Goal: Task Accomplishment & Management: Use online tool/utility

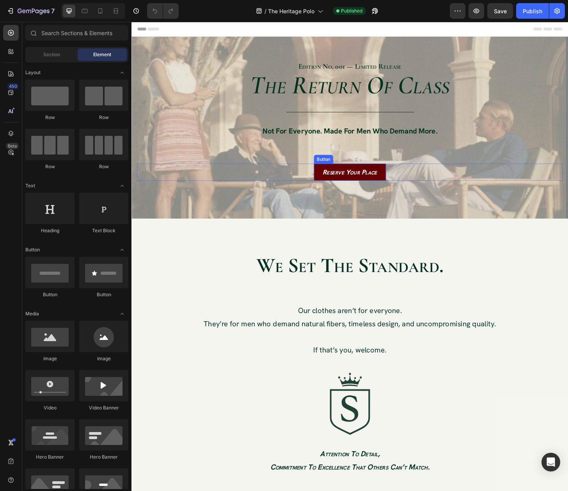
click at [336, 190] on button "Reserve Your Place" at bounding box center [365, 183] width 77 height 18
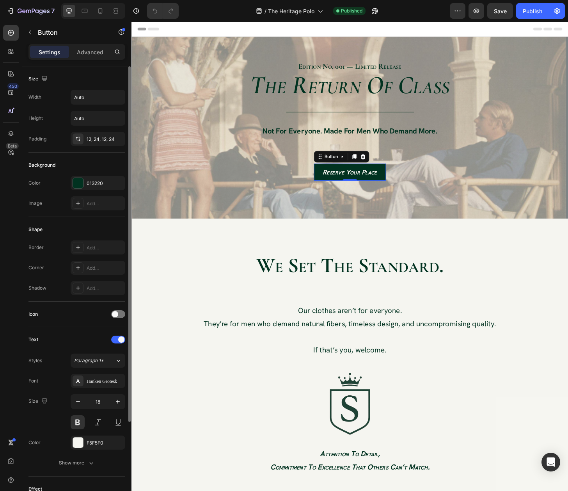
scroll to position [114, 0]
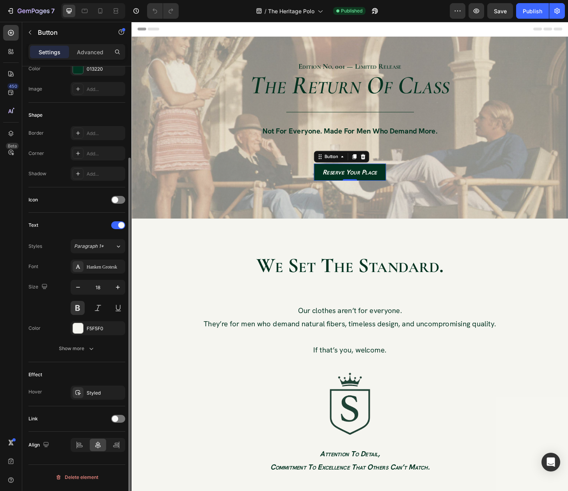
click at [116, 425] on div "Link" at bounding box center [76, 419] width 97 height 12
click at [116, 420] on span at bounding box center [115, 419] width 6 height 6
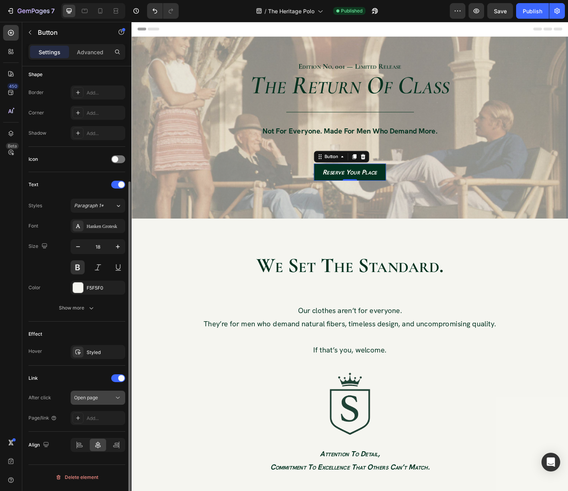
click at [100, 398] on div "Open page" at bounding box center [94, 397] width 40 height 7
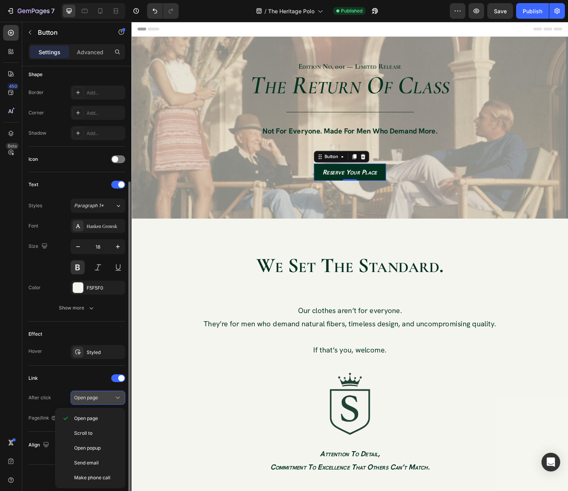
click at [100, 398] on div "Open page" at bounding box center [94, 397] width 40 height 7
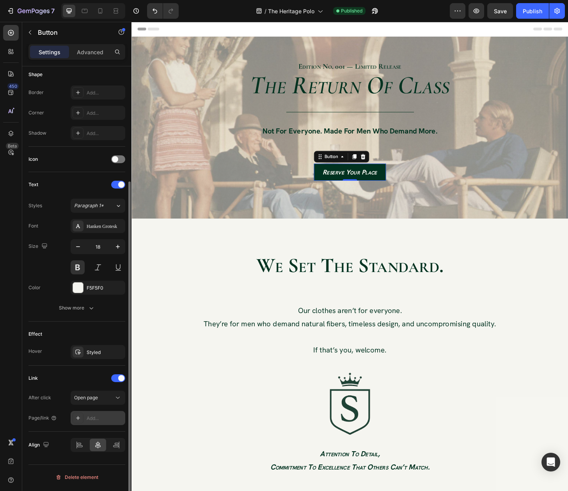
click at [103, 417] on div "Add..." at bounding box center [105, 418] width 37 height 7
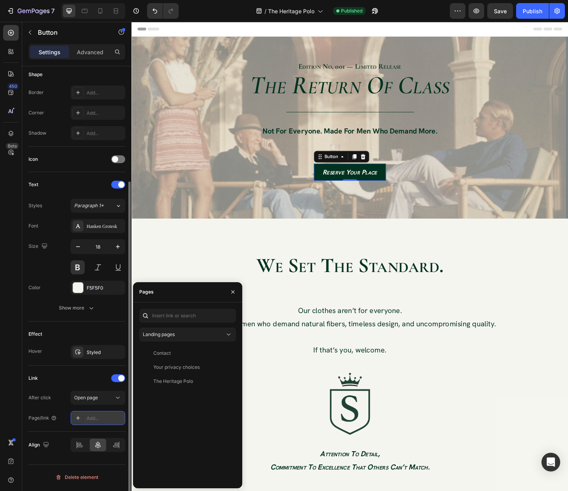
click at [103, 418] on div "Add..." at bounding box center [105, 418] width 37 height 7
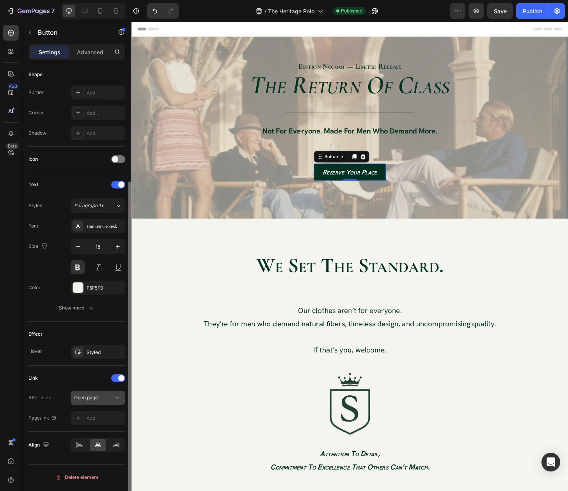
click at [101, 400] on div "Open page" at bounding box center [94, 397] width 40 height 7
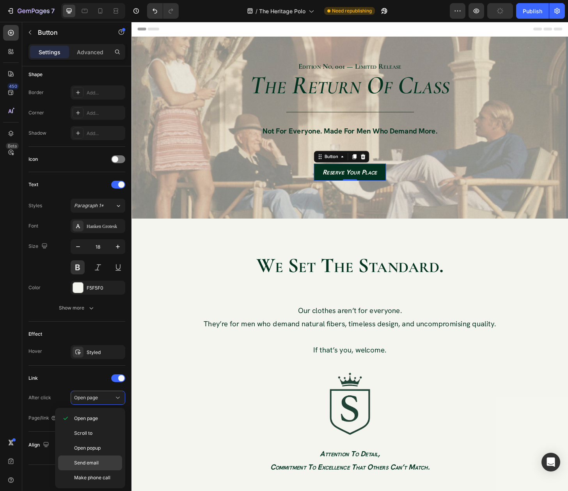
click at [80, 465] on span "Send email" at bounding box center [86, 462] width 25 height 7
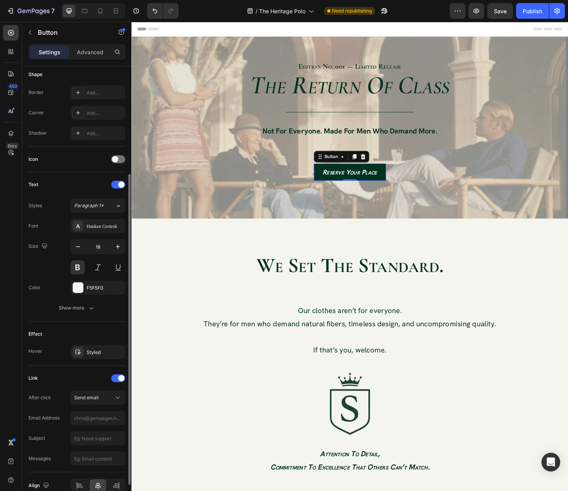
scroll to position [196, 0]
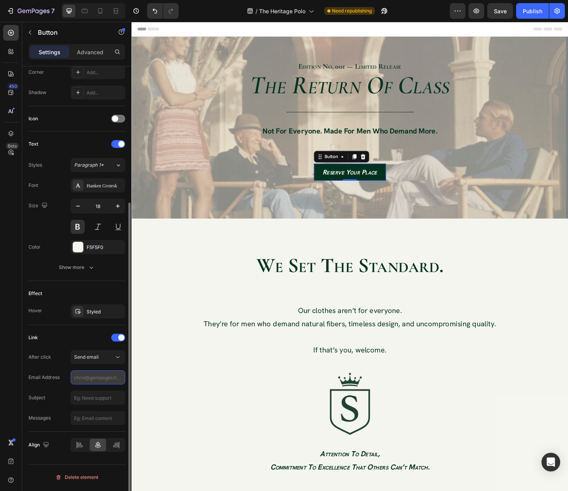
click at [79, 381] on input "text" at bounding box center [98, 377] width 55 height 14
click at [67, 372] on div "Email Address" at bounding box center [76, 377] width 97 height 14
click at [103, 361] on div "Send email" at bounding box center [94, 357] width 40 height 7
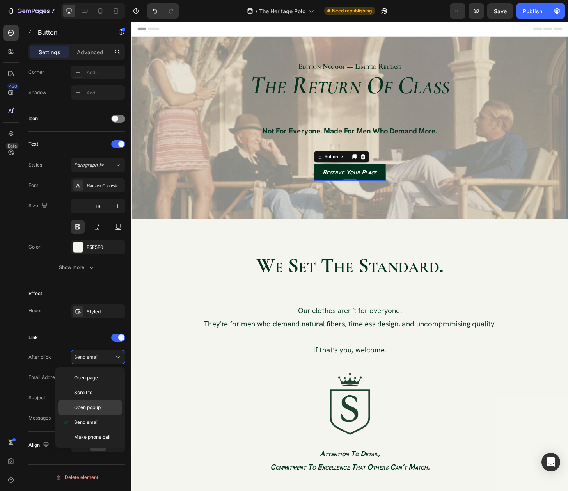
click at [100, 414] on div "Open popup" at bounding box center [90, 407] width 64 height 15
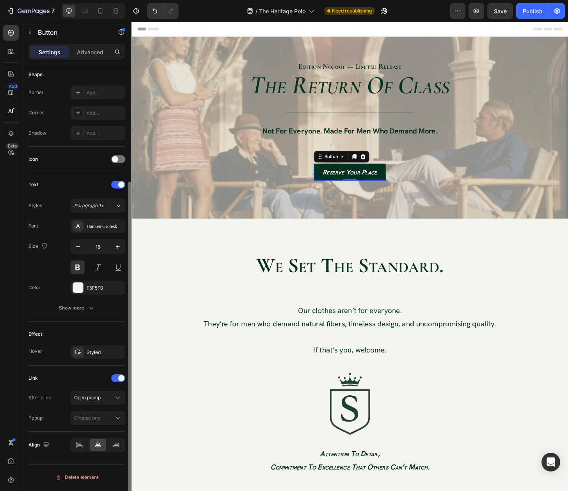
scroll to position [155, 0]
click at [99, 425] on button "Choose one" at bounding box center [98, 418] width 55 height 14
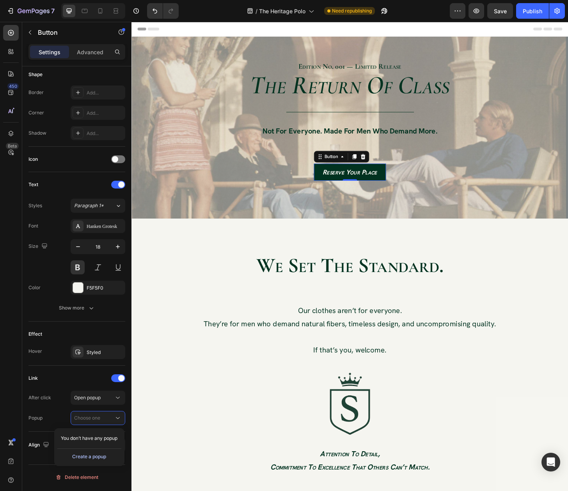
click at [83, 459] on div "Create a popup" at bounding box center [89, 456] width 34 height 7
click at [88, 439] on span "Popup 1" at bounding box center [82, 438] width 17 height 7
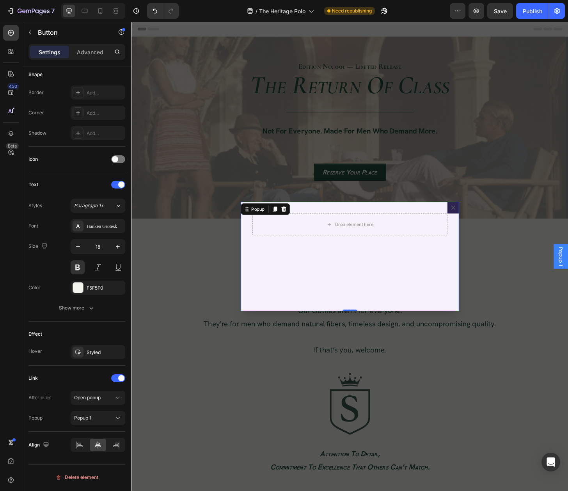
scroll to position [0, 0]
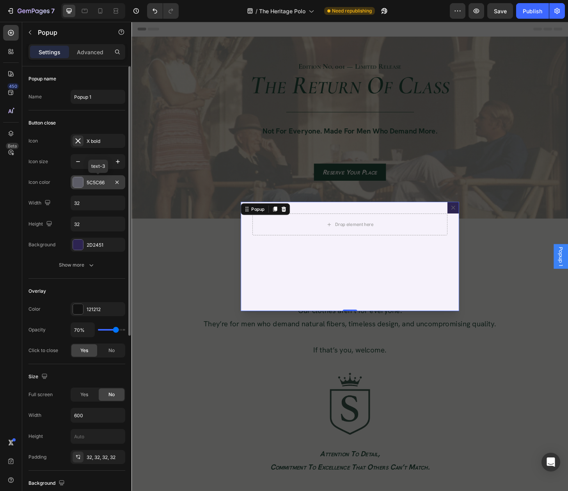
click at [93, 185] on div "5C5C66" at bounding box center [98, 182] width 23 height 7
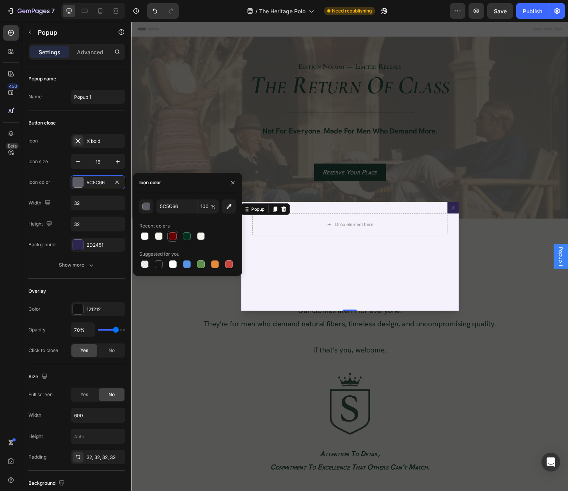
click at [172, 239] on div at bounding box center [173, 236] width 8 height 8
click at [198, 234] on div at bounding box center [201, 236] width 8 height 8
type input "F5F5F0"
type input "99"
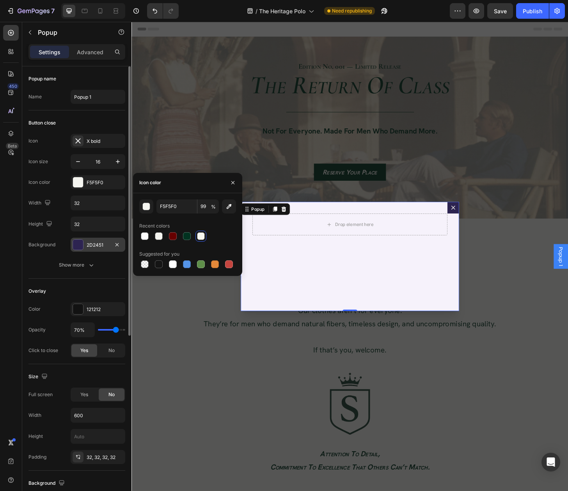
click at [105, 250] on div "2D2451" at bounding box center [98, 245] width 55 height 14
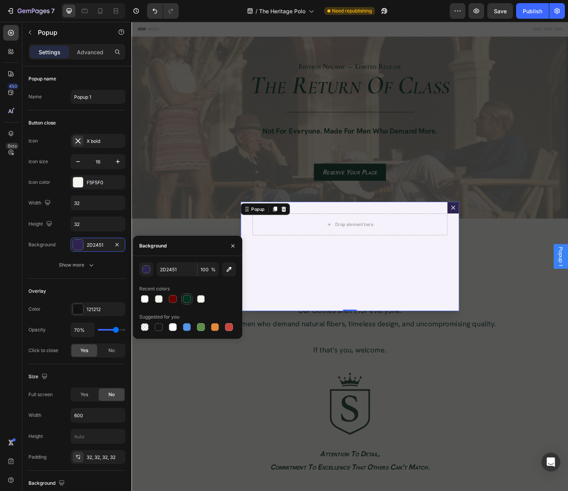
click at [188, 296] on div at bounding box center [187, 299] width 8 height 8
type input "013220"
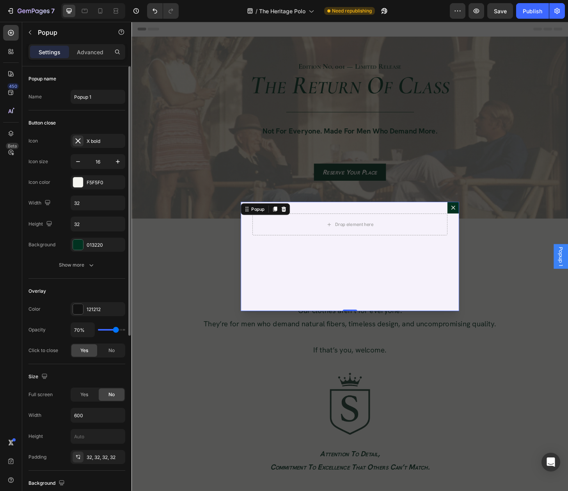
click at [59, 198] on div "Width 32" at bounding box center [76, 203] width 97 height 15
click at [273, 309] on div "Drop element here" at bounding box center [366, 273] width 234 height 117
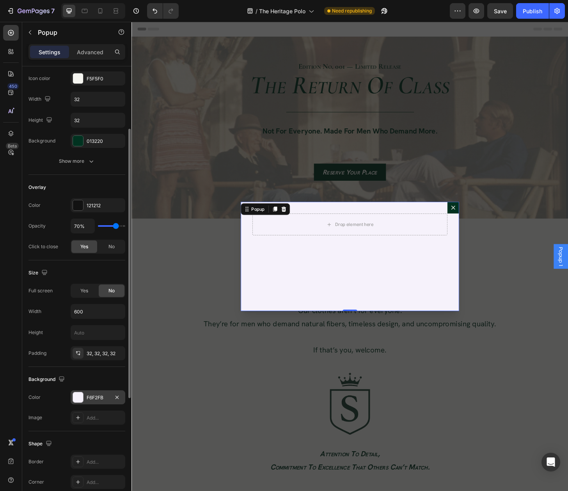
click at [91, 399] on div "F6F2FB" at bounding box center [98, 397] width 23 height 7
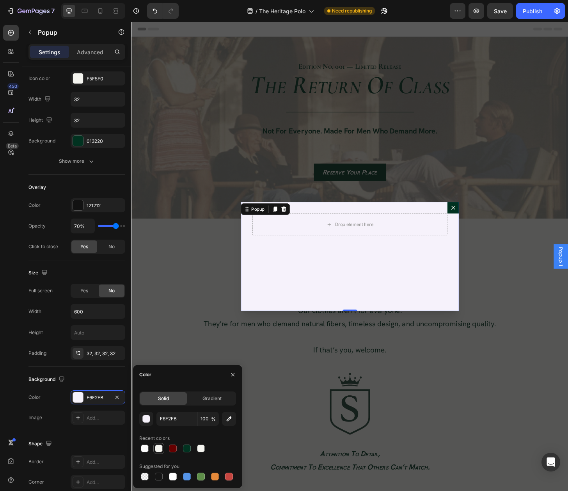
click at [158, 449] on div at bounding box center [159, 449] width 8 height 8
type input "F5F5F0"
type input "90"
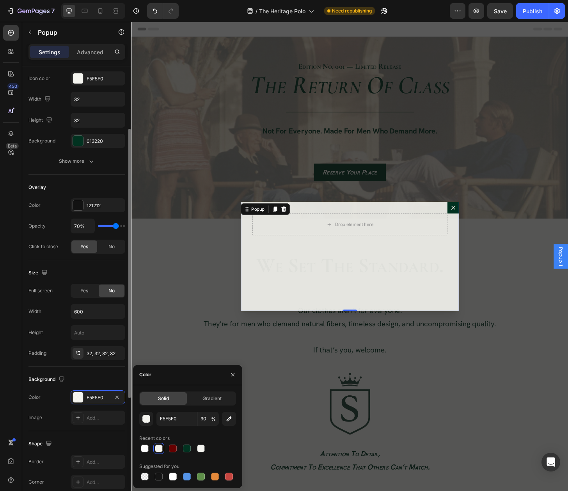
click at [87, 378] on div "Background" at bounding box center [76, 379] width 97 height 12
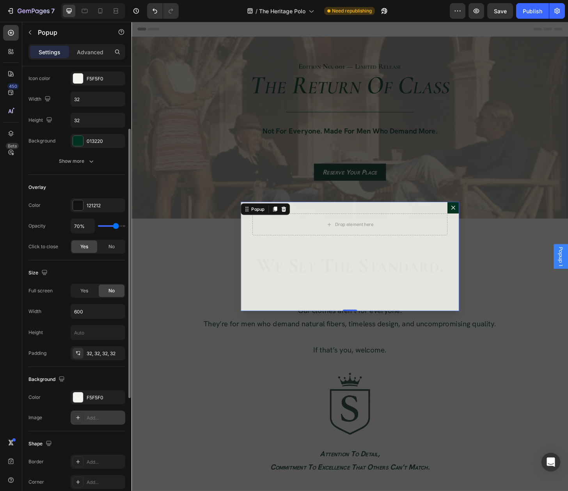
click at [78, 421] on icon at bounding box center [78, 417] width 6 height 6
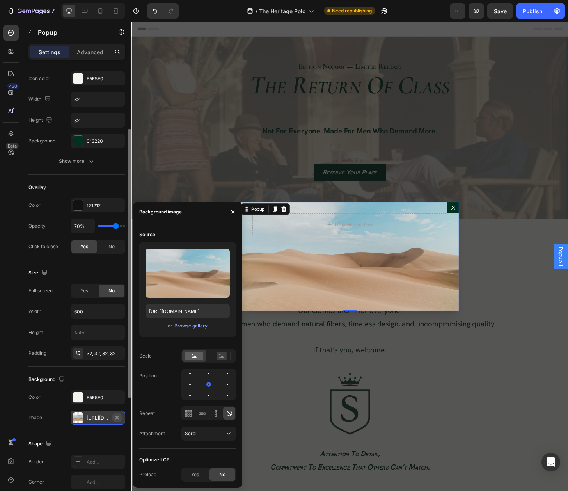
click at [121, 421] on button "button" at bounding box center [116, 417] width 9 height 9
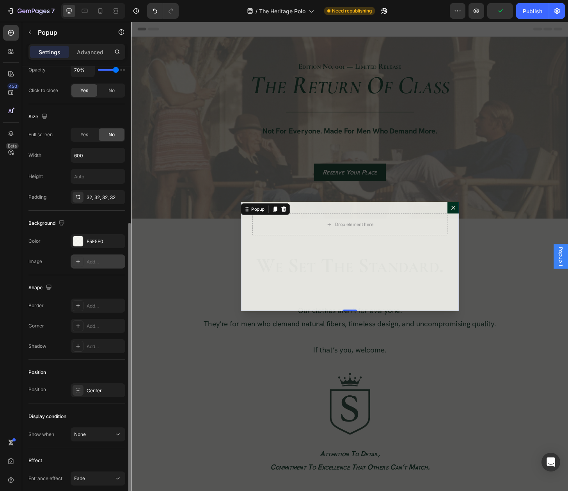
scroll to position [0, 0]
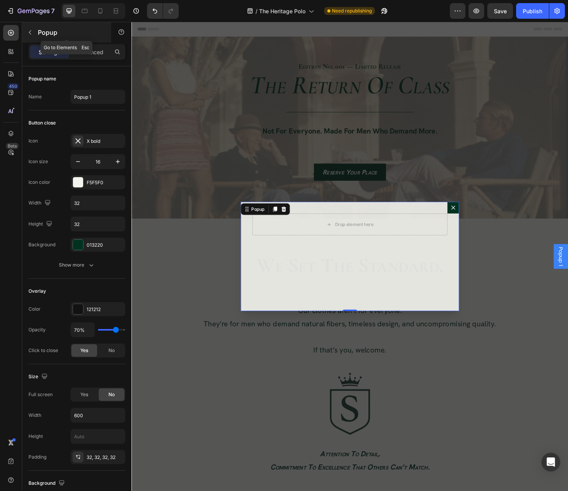
click at [31, 30] on icon "button" at bounding box center [30, 32] width 6 height 6
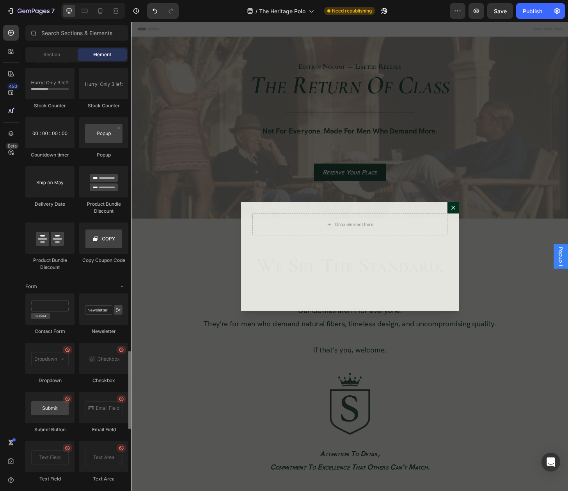
scroll to position [1665, 0]
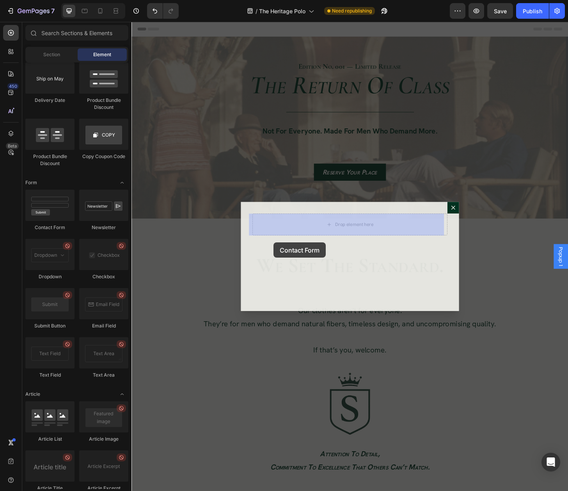
drag, startPoint x: 198, startPoint y: 234, endPoint x: 287, endPoint y: 258, distance: 92.6
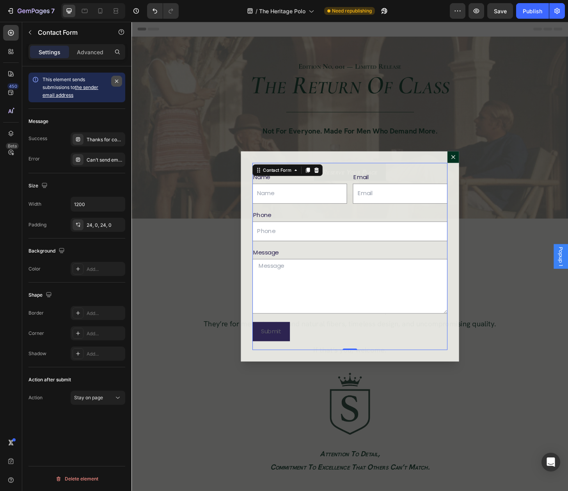
click at [120, 78] on button "button" at bounding box center [116, 81] width 11 height 11
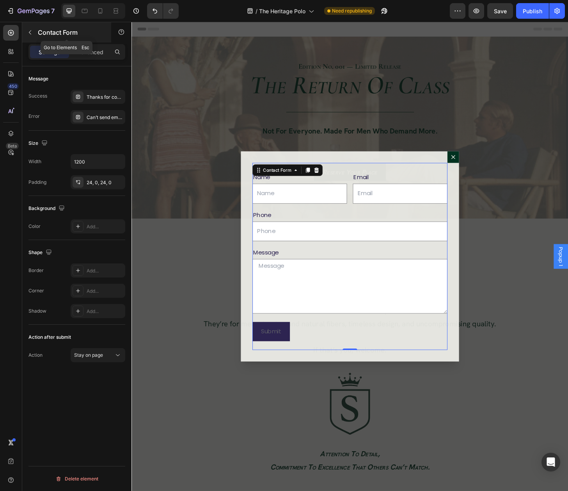
click at [37, 30] on div "Contact Form" at bounding box center [66, 32] width 89 height 20
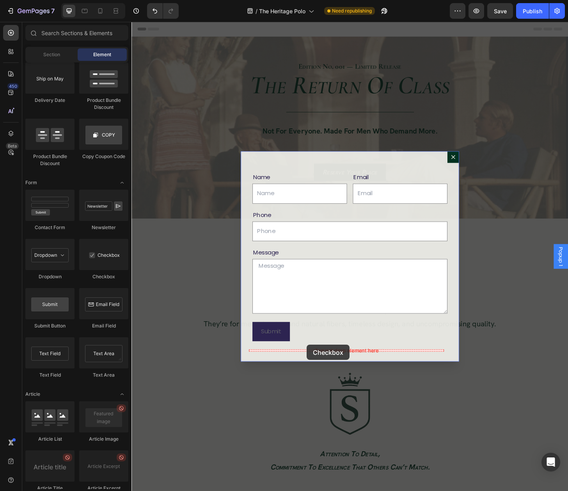
drag, startPoint x: 229, startPoint y: 288, endPoint x: 320, endPoint y: 368, distance: 121.4
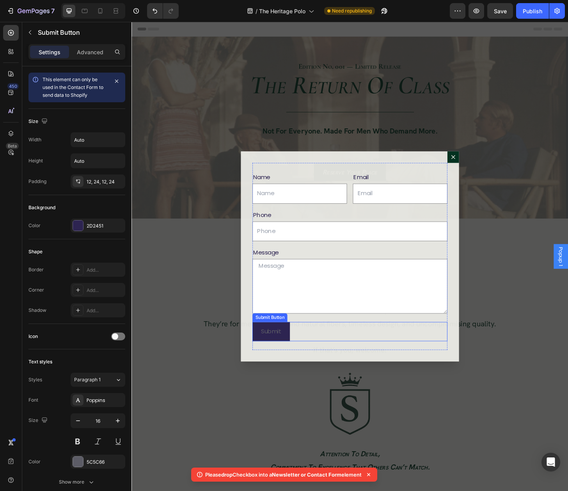
click at [377, 344] on div "Submit Submit Button" at bounding box center [365, 354] width 209 height 21
click at [33, 31] on button "button" at bounding box center [30, 32] width 12 height 12
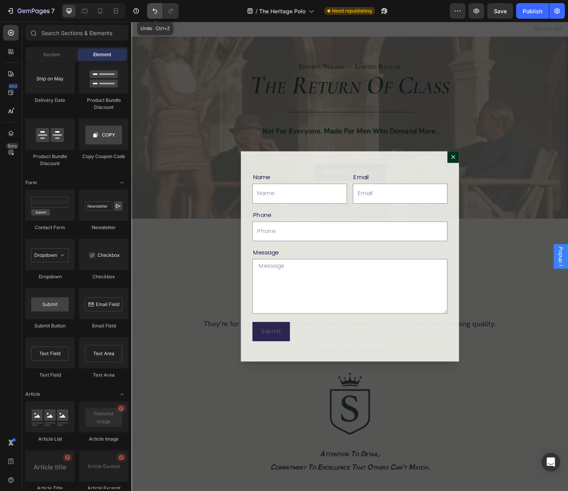
click at [149, 7] on button "Undo/Redo" at bounding box center [155, 11] width 16 height 16
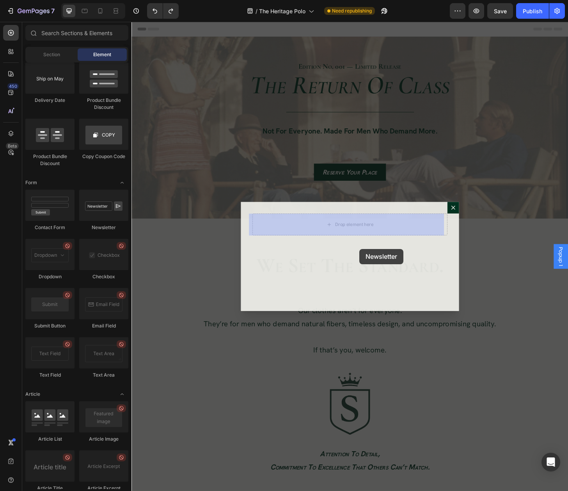
drag, startPoint x: 231, startPoint y: 228, endPoint x: 376, endPoint y: 265, distance: 149.9
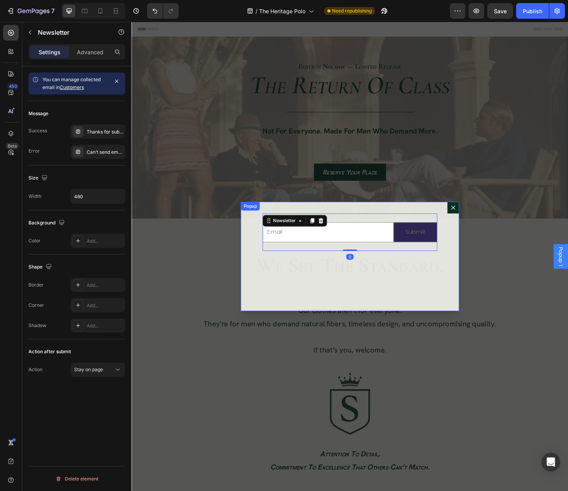
click at [411, 286] on div "Email Field Submit Submit Button Row Newsletter 0" at bounding box center [366, 273] width 234 height 117
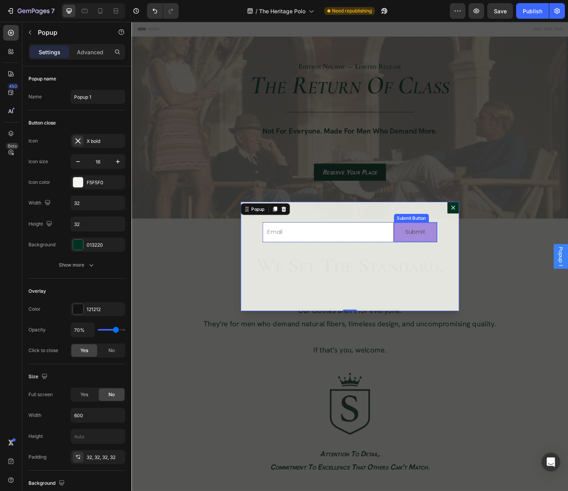
click at [427, 256] on div "Submit Submit Button" at bounding box center [436, 247] width 47 height 21
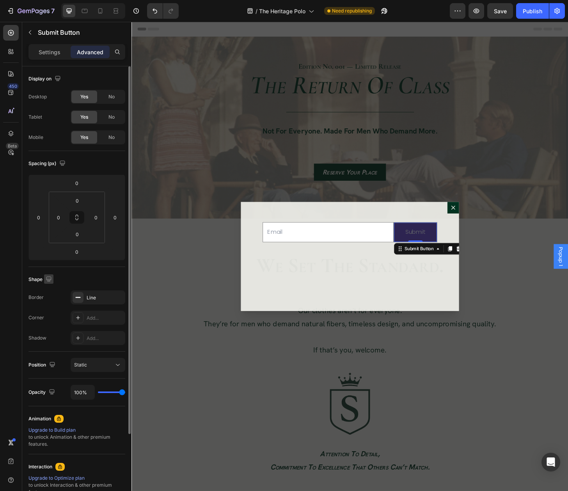
scroll to position [96, 0]
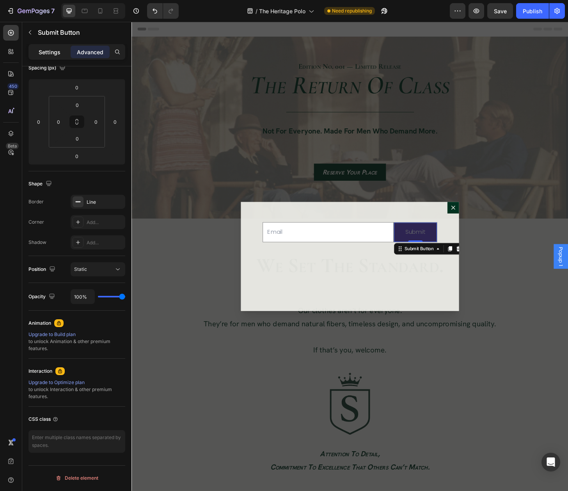
click at [54, 55] on p "Settings" at bounding box center [50, 52] width 22 height 8
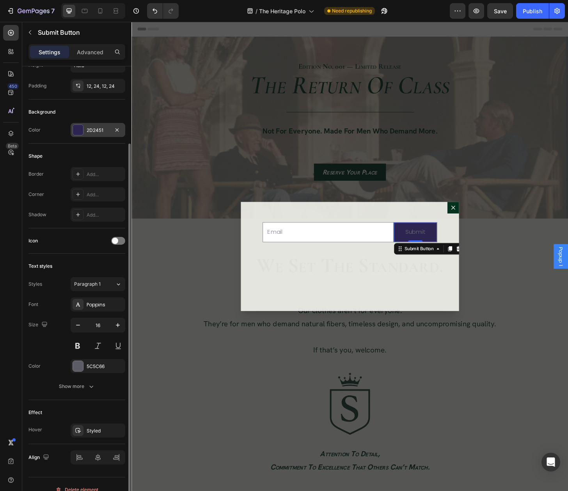
click at [94, 132] on div "2D2451" at bounding box center [98, 130] width 23 height 7
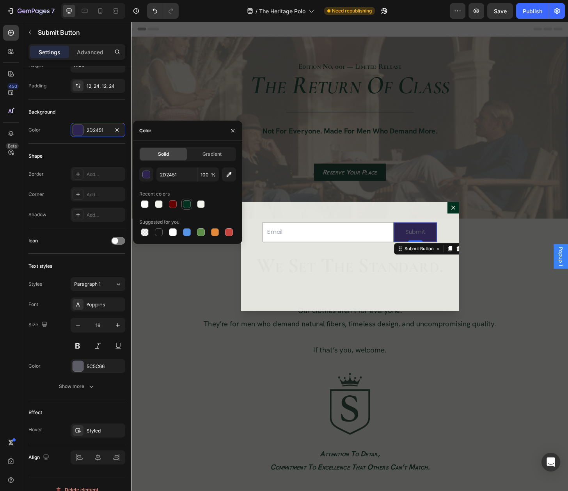
click at [187, 206] on div at bounding box center [187, 204] width 8 height 8
type input "013220"
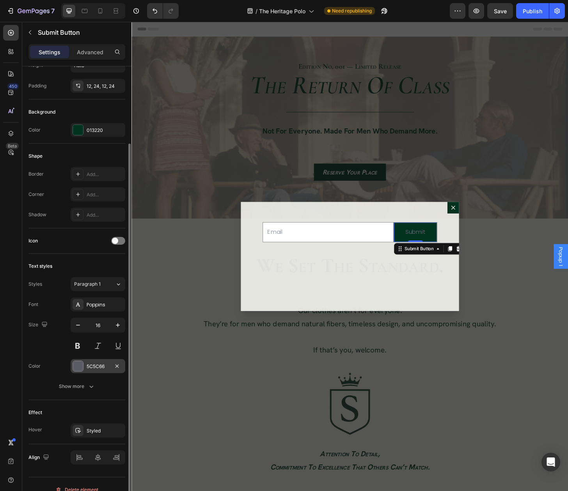
click at [80, 369] on div at bounding box center [78, 366] width 10 height 10
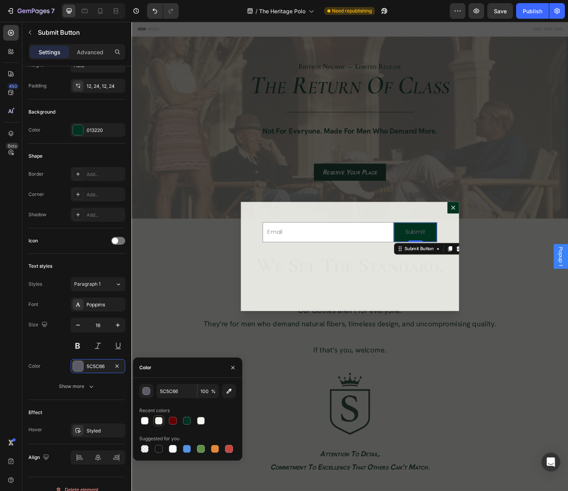
click at [161, 420] on div at bounding box center [159, 421] width 8 height 8
type input "F5F5F0"
type input "90"
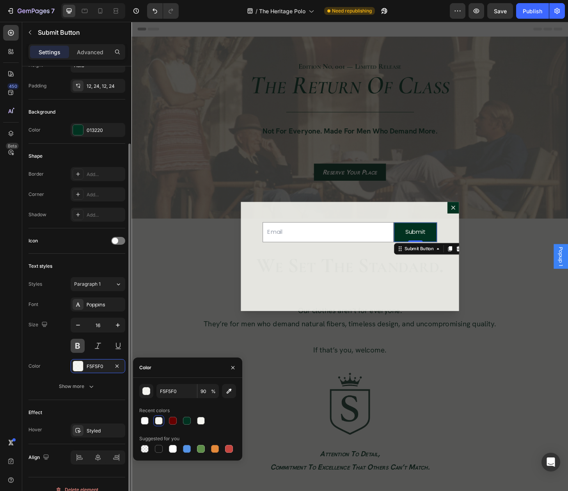
click at [76, 350] on button at bounding box center [78, 346] width 14 height 14
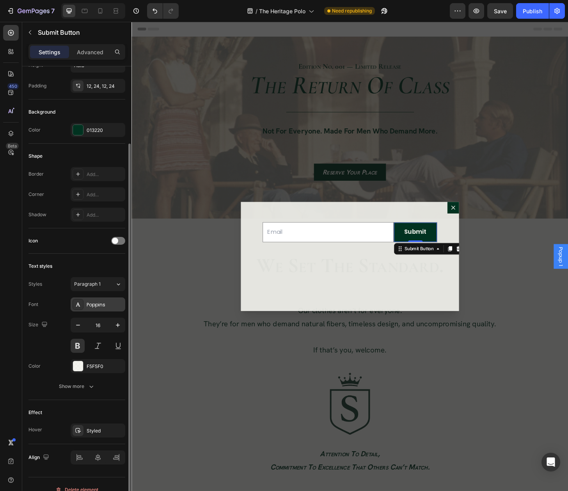
click at [100, 306] on div "Poppins" at bounding box center [105, 304] width 37 height 7
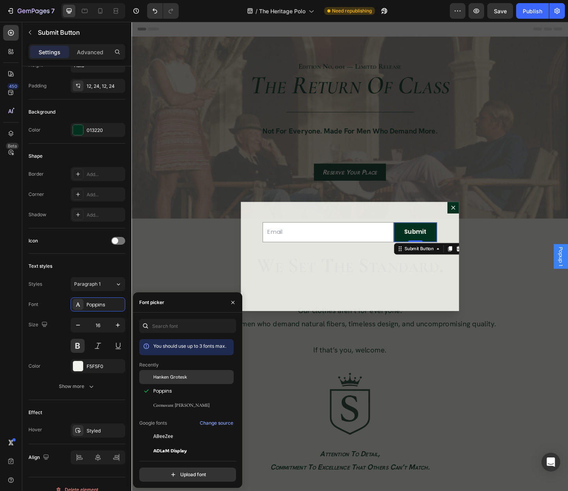
click at [165, 374] on span "Hanken Grotesk" at bounding box center [170, 377] width 34 height 7
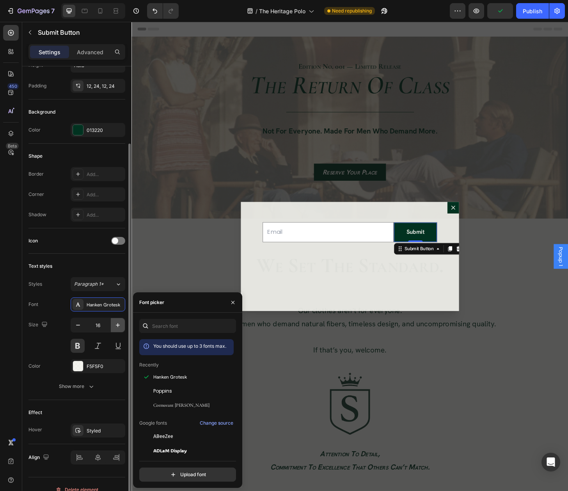
click at [120, 324] on icon "button" at bounding box center [118, 325] width 8 height 8
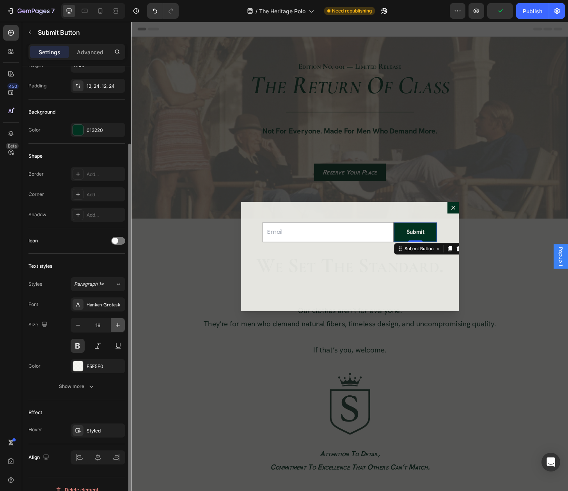
click at [120, 324] on icon "button" at bounding box center [118, 325] width 8 height 8
type input "20"
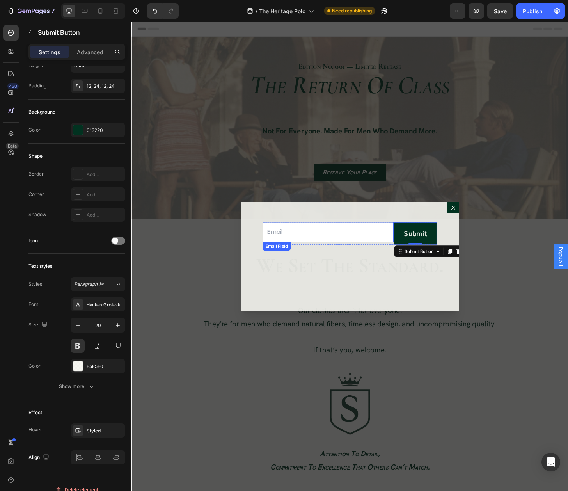
click at [356, 258] on input "Dialog body" at bounding box center [342, 247] width 141 height 21
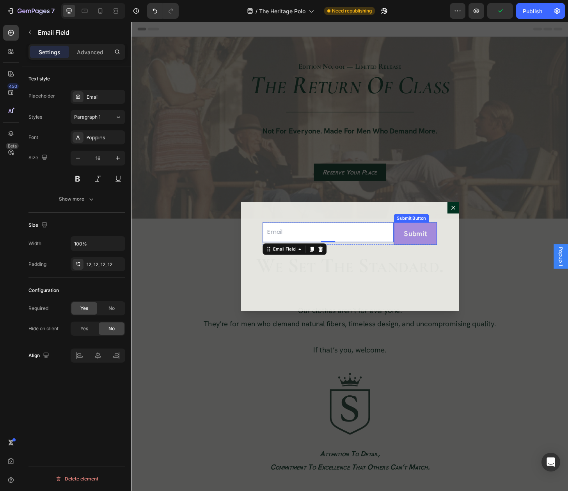
click at [416, 258] on button "Submit" at bounding box center [436, 248] width 46 height 23
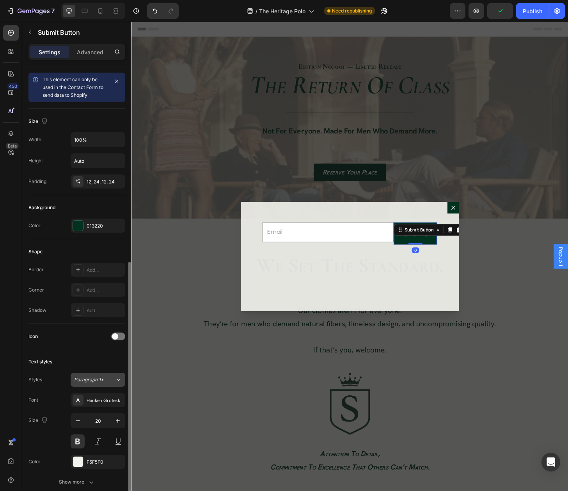
scroll to position [108, 0]
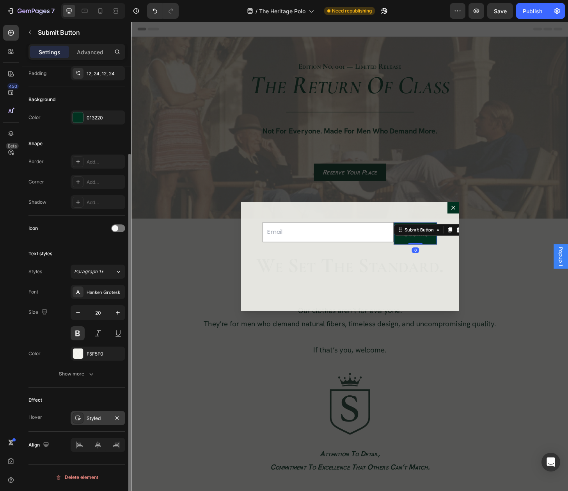
click at [97, 420] on div "Styled" at bounding box center [98, 418] width 23 height 7
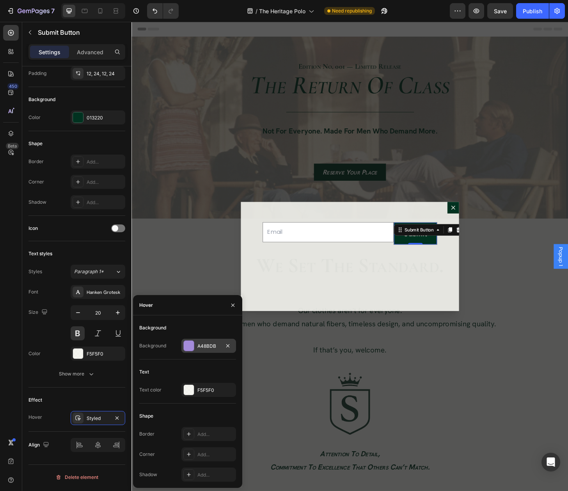
click at [210, 349] on div "A48BDB" at bounding box center [208, 346] width 23 height 7
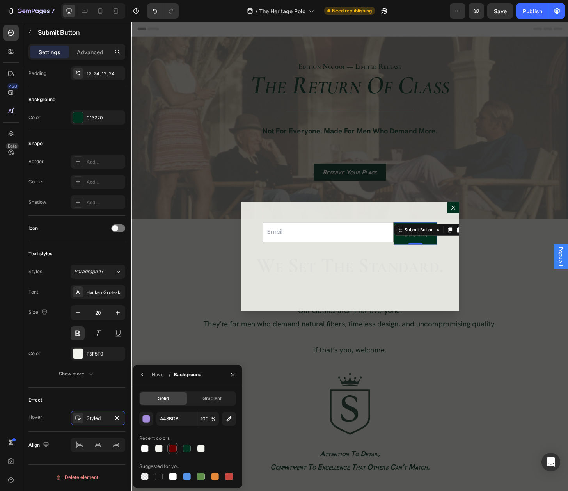
click at [175, 448] on div at bounding box center [173, 449] width 8 height 8
type input "660000"
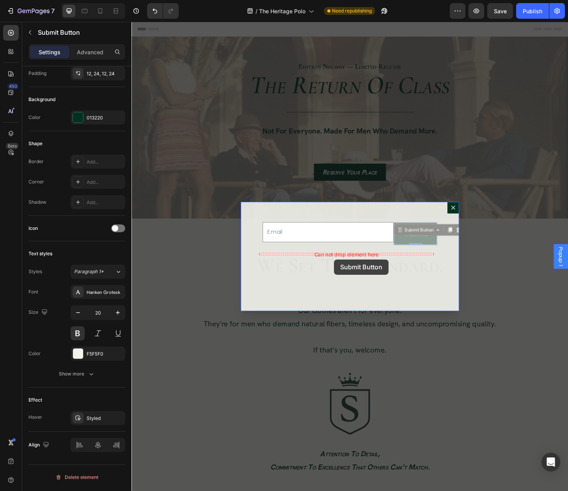
drag, startPoint x: 416, startPoint y: 260, endPoint x: 349, endPoint y: 277, distance: 68.7
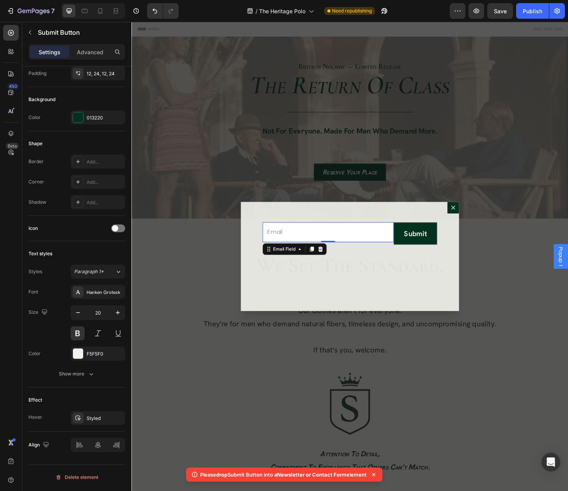
scroll to position [0, 0]
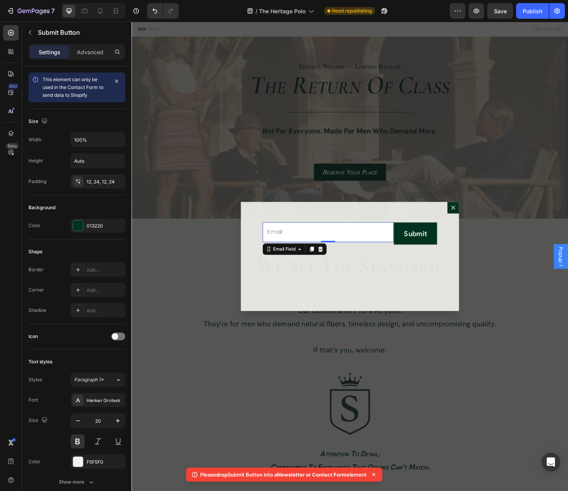
click at [362, 258] on input "Dialog body" at bounding box center [342, 247] width 141 height 21
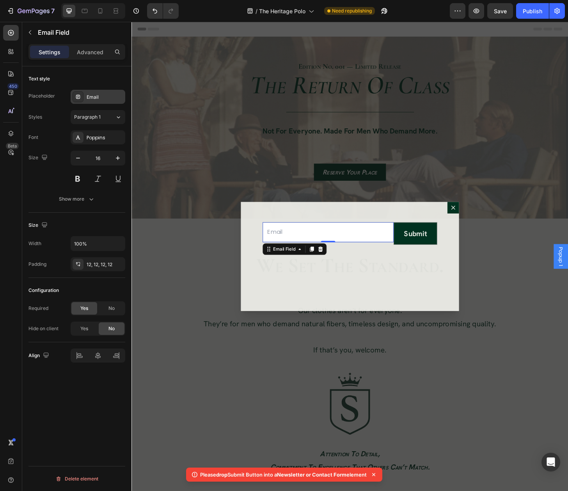
click at [94, 98] on div "Email" at bounding box center [105, 97] width 37 height 7
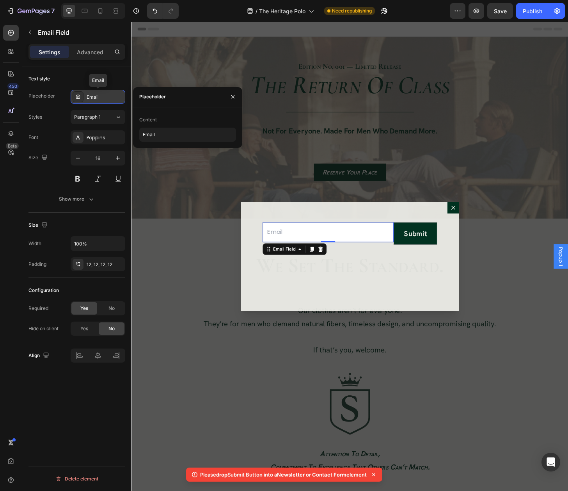
click at [94, 98] on div "Email" at bounding box center [105, 97] width 37 height 7
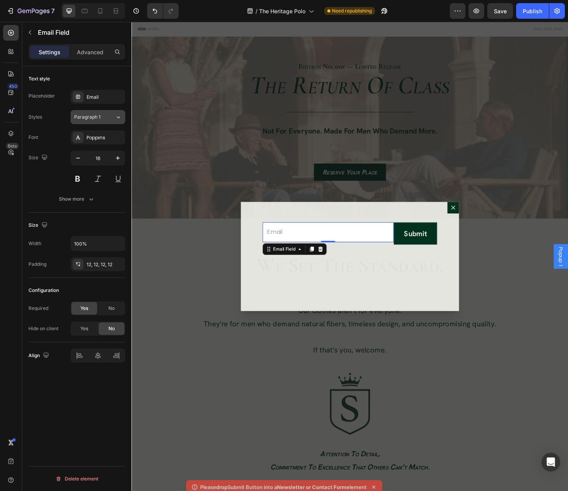
click at [91, 118] on span "Paragraph 1" at bounding box center [87, 117] width 27 height 7
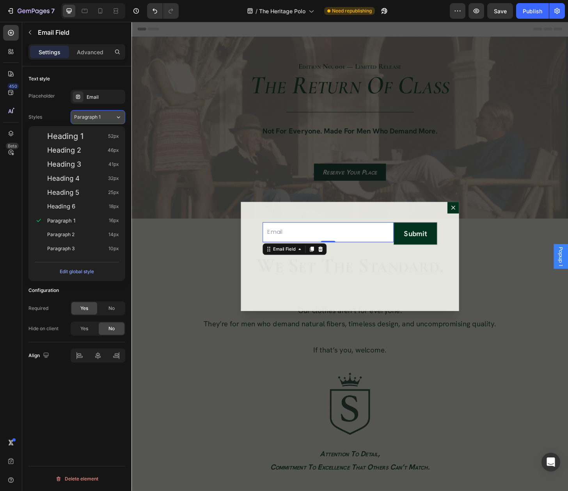
click at [92, 119] on span "Paragraph 1" at bounding box center [87, 117] width 27 height 7
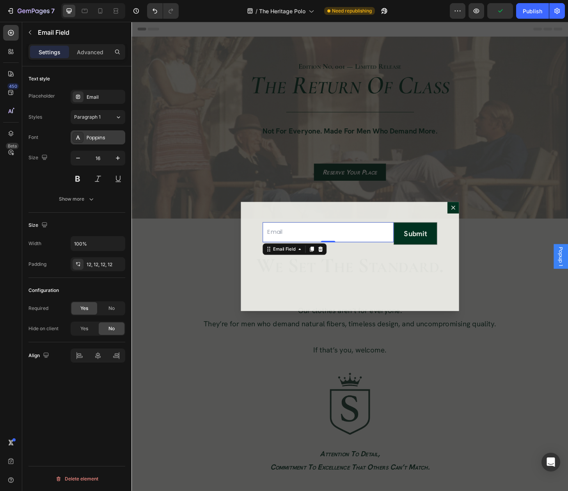
click at [93, 138] on div "Poppins" at bounding box center [105, 137] width 37 height 7
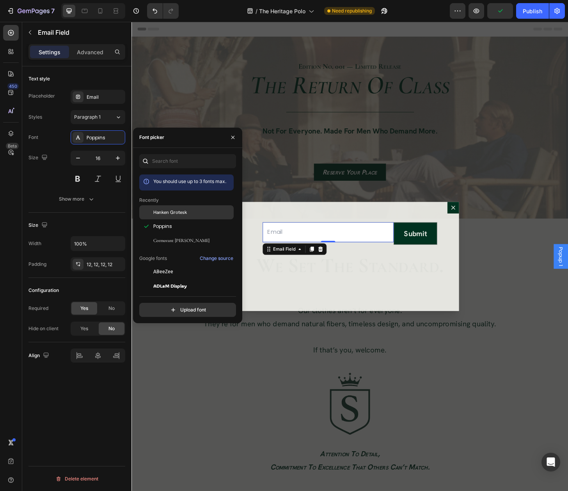
click at [180, 214] on span "Hanken Grotesk" at bounding box center [170, 212] width 34 height 7
click at [180, 237] on span "Cormorant [PERSON_NAME]" at bounding box center [181, 240] width 56 height 7
click at [180, 213] on span "Hanken Grotesk" at bounding box center [170, 212] width 34 height 7
click at [119, 155] on icon "button" at bounding box center [118, 158] width 8 height 8
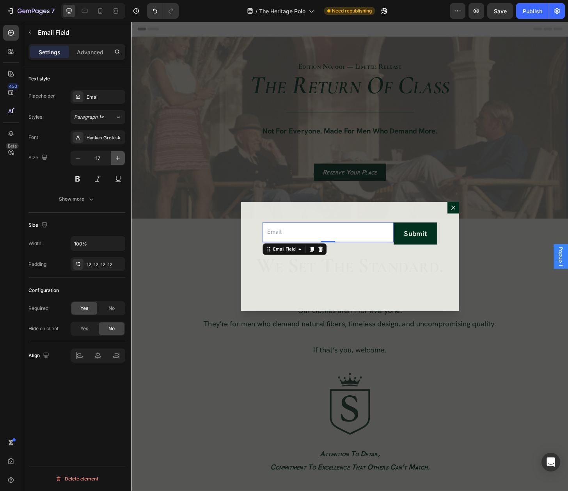
click at [119, 155] on icon "button" at bounding box center [118, 158] width 8 height 8
type input "20"
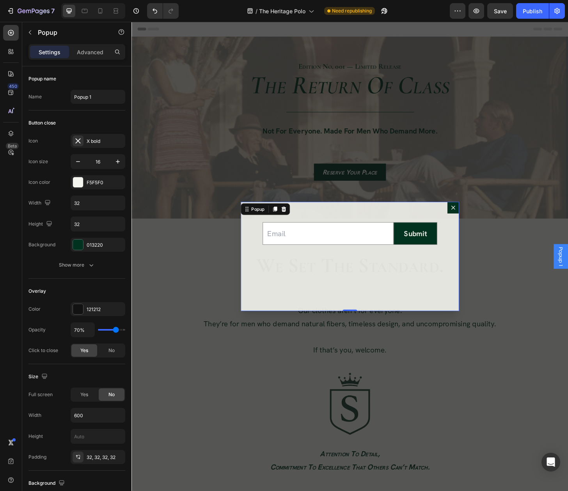
click at [407, 292] on div "Email Field Submit Submit Button Row Newsletter" at bounding box center [366, 273] width 234 height 117
click at [24, 34] on button "button" at bounding box center [30, 32] width 12 height 12
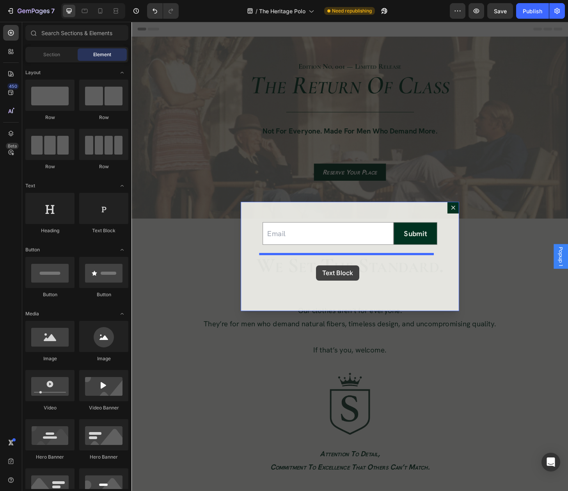
drag, startPoint x: 244, startPoint y: 246, endPoint x: 329, endPoint y: 283, distance: 92.8
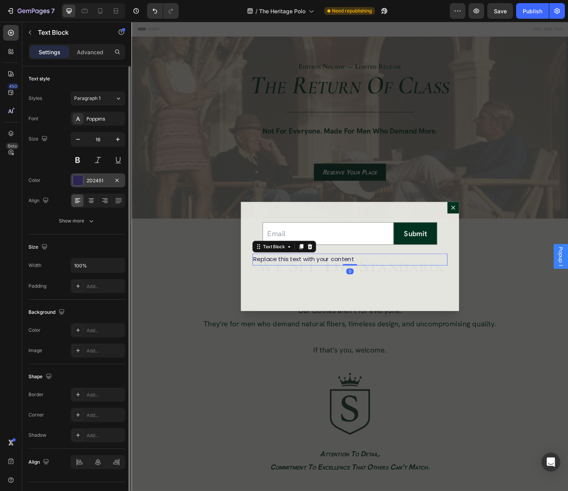
click at [83, 184] on div at bounding box center [78, 180] width 11 height 11
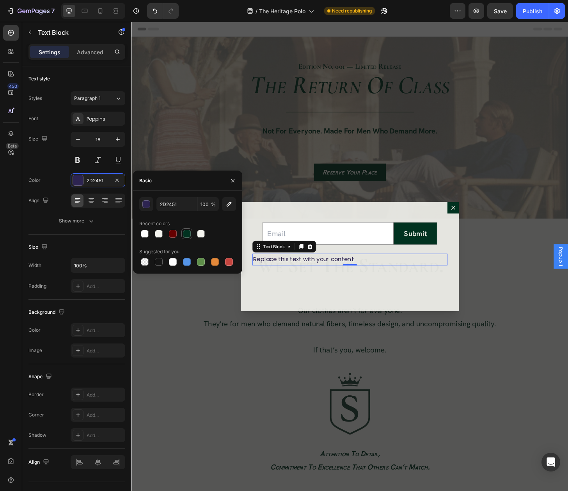
click at [187, 230] on div at bounding box center [187, 234] width 8 height 8
type input "013220"
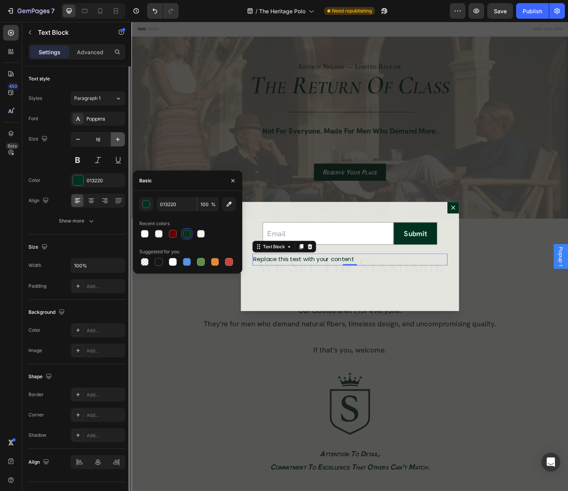
click at [118, 138] on icon "button" at bounding box center [118, 139] width 8 height 8
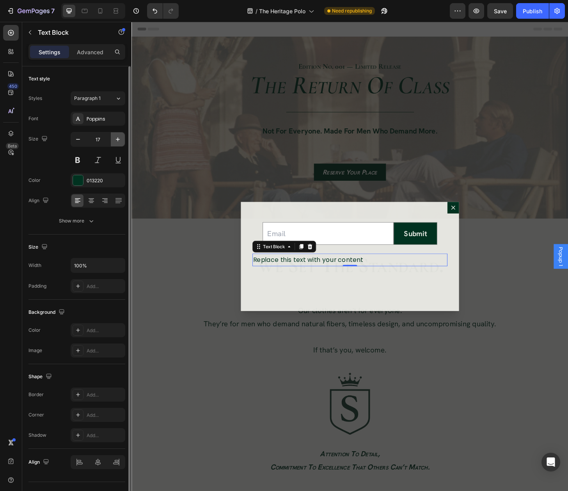
click at [118, 138] on icon "button" at bounding box center [118, 139] width 8 height 8
click at [96, 114] on div "Poppins" at bounding box center [98, 119] width 55 height 14
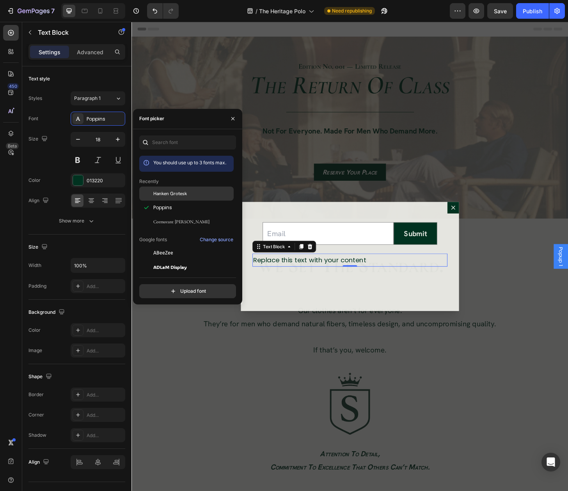
click at [167, 197] on div "Hanken Grotesk" at bounding box center [186, 194] width 94 height 14
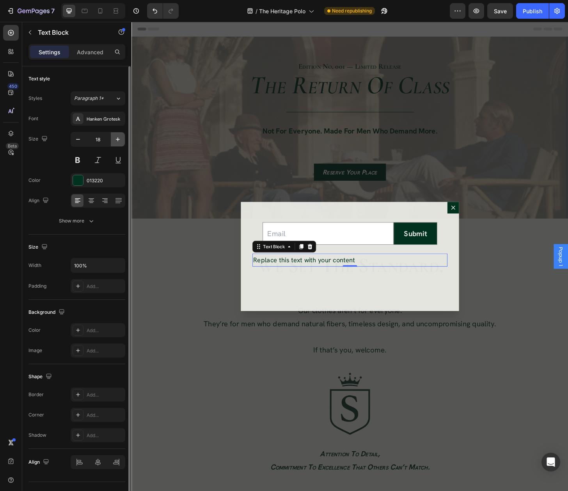
click at [119, 139] on icon "button" at bounding box center [118, 139] width 8 height 8
type input "20"
click at [92, 199] on icon at bounding box center [91, 198] width 5 height 1
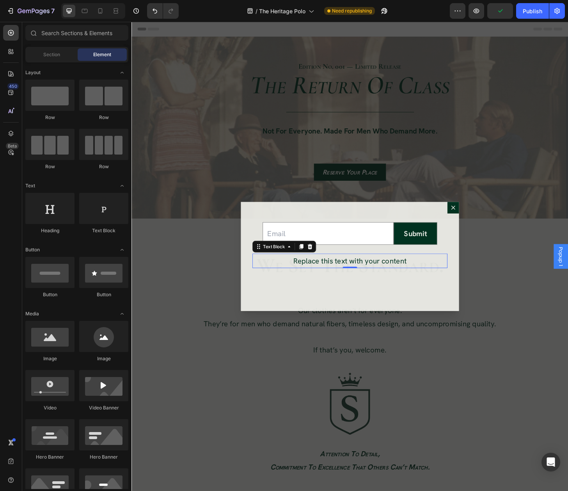
click at [205, 278] on div "Backdrop" at bounding box center [366, 273] width 468 height 503
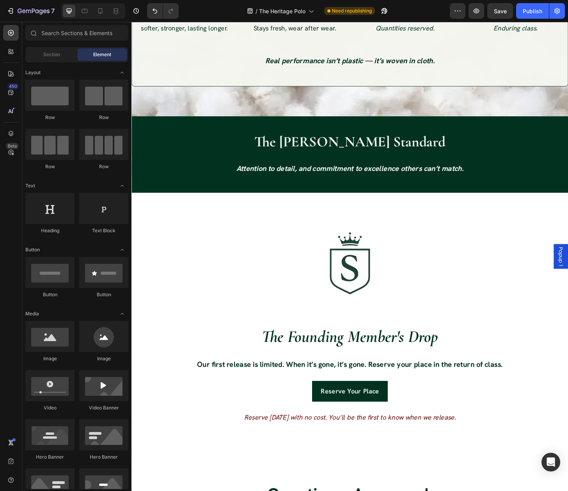
scroll to position [2498, 0]
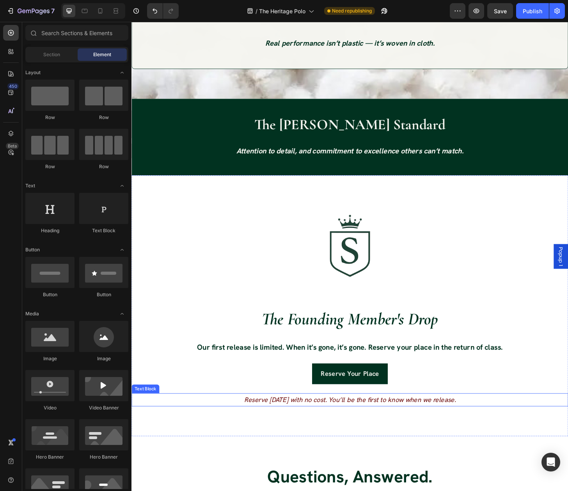
click at [281, 429] on icon "Reserve [DATE] with no cost. You’ll be the first to know when we release." at bounding box center [365, 427] width 227 height 9
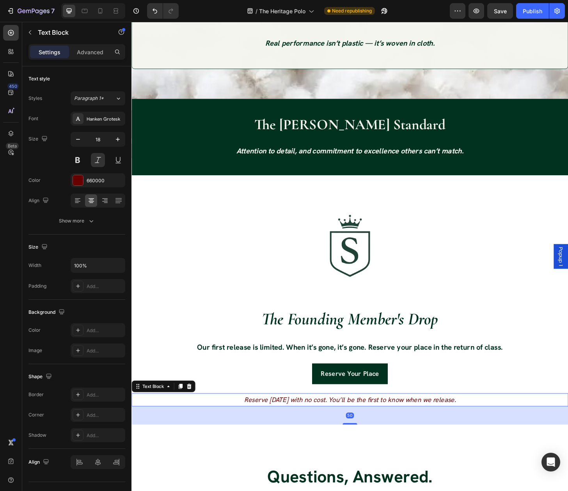
click at [281, 429] on icon "Reserve [DATE] with no cost. You’ll be the first to know when we release." at bounding box center [365, 427] width 227 height 9
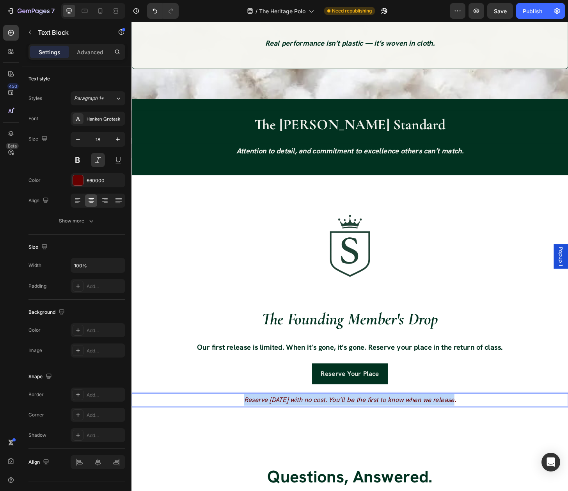
click at [281, 429] on icon "Reserve [DATE] with no cost. You’ll be the first to know when we release." at bounding box center [365, 427] width 227 height 9
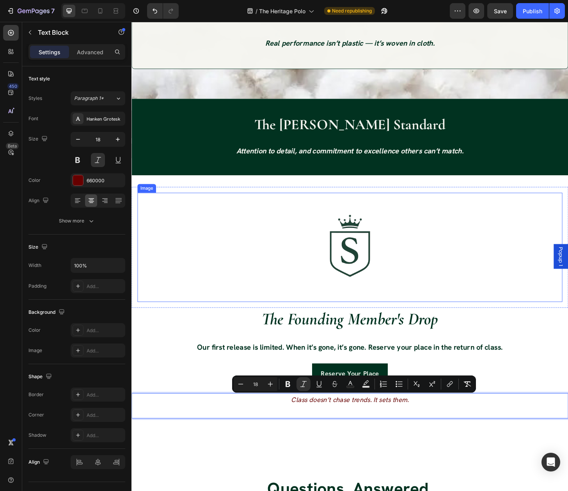
click at [337, 224] on img at bounding box center [365, 263] width 117 height 117
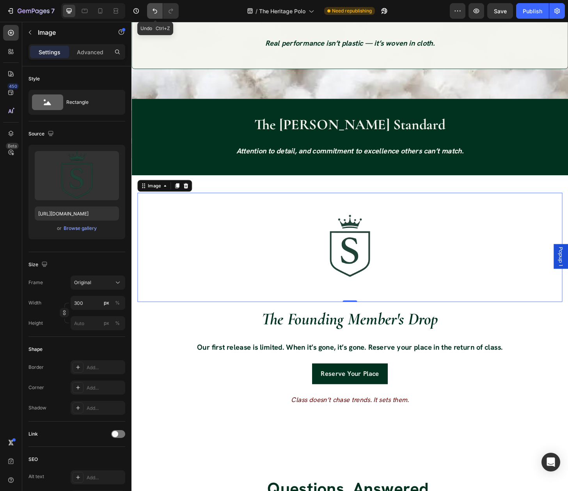
click at [155, 11] on icon "Undo/Redo" at bounding box center [155, 11] width 8 height 8
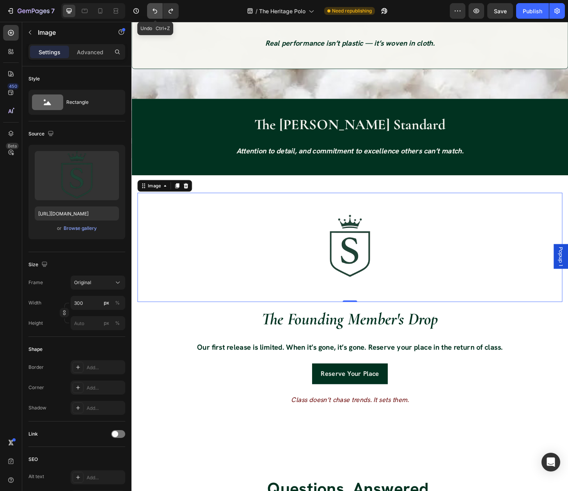
click at [155, 11] on icon "Undo/Redo" at bounding box center [155, 11] width 8 height 8
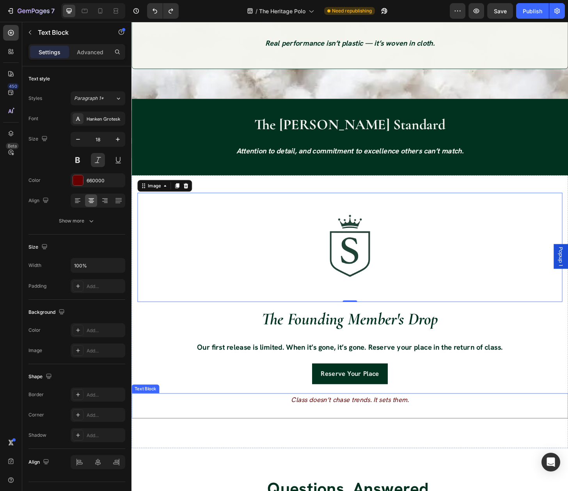
click at [313, 432] on icon "Class doesn’t chase trends. It sets them." at bounding box center [366, 427] width 126 height 9
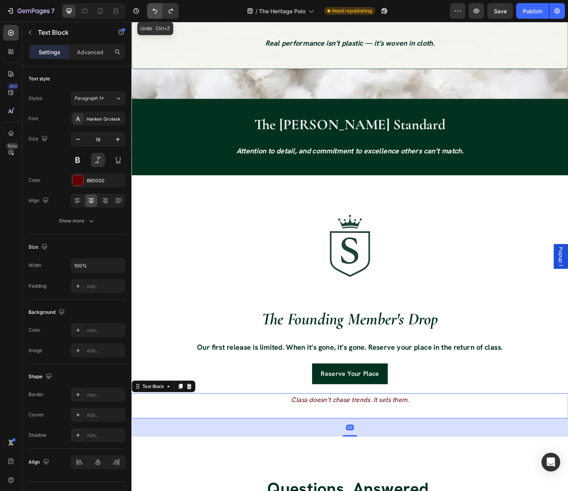
click at [158, 5] on button "Undo/Redo" at bounding box center [155, 11] width 16 height 16
click at [156, 8] on icon "Undo/Redo" at bounding box center [155, 11] width 8 height 8
drag, startPoint x: 156, startPoint y: 8, endPoint x: 37, endPoint y: 11, distance: 119.5
click at [156, 8] on icon "Undo/Redo" at bounding box center [155, 11] width 8 height 8
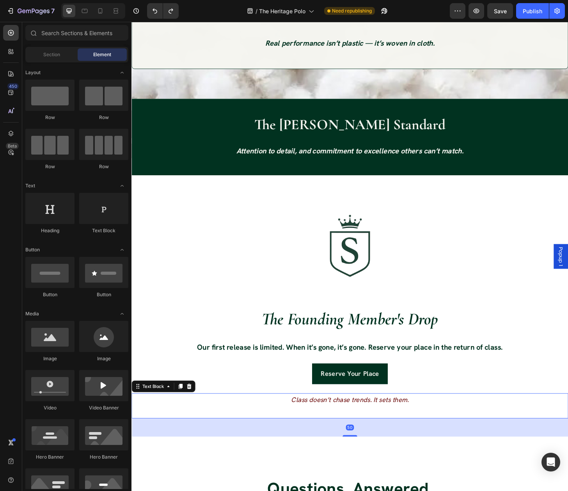
click at [327, 428] on icon "Class doesn’t chase trends. It sets them." at bounding box center [366, 427] width 126 height 9
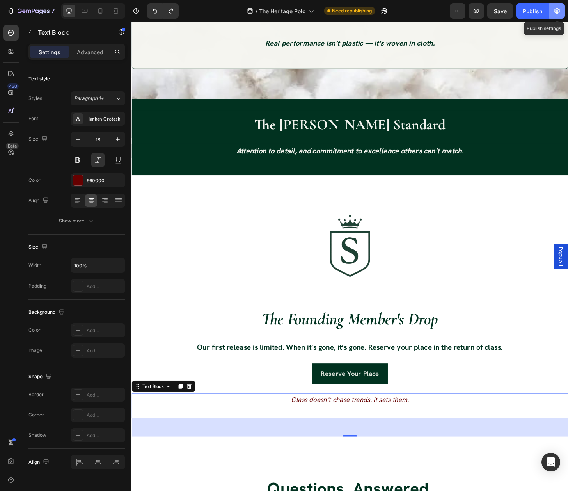
click at [561, 10] on button "button" at bounding box center [558, 11] width 16 height 16
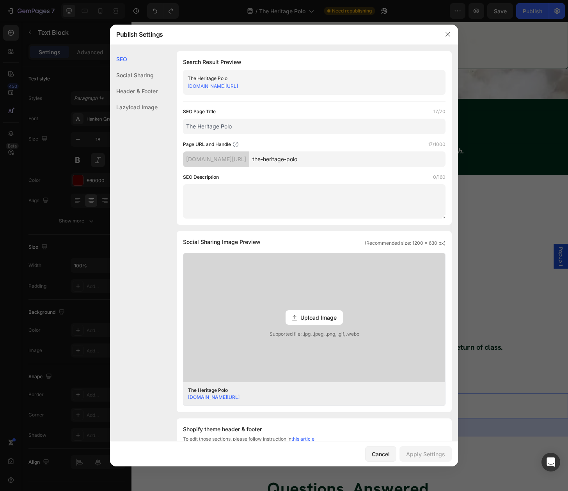
click at [561, 10] on div at bounding box center [284, 245] width 568 height 491
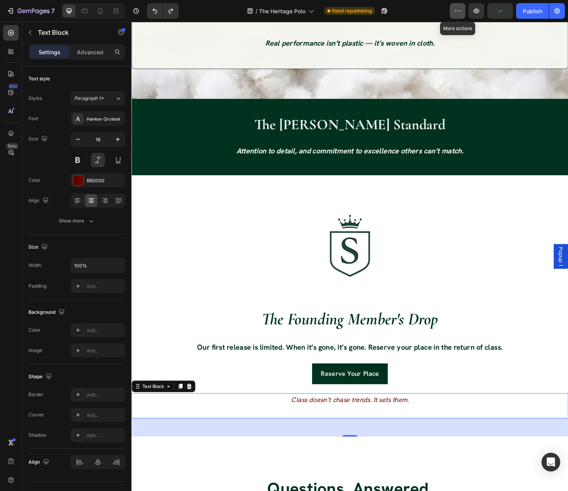
click at [451, 8] on button "button" at bounding box center [458, 11] width 16 height 16
click at [132, 5] on button "button" at bounding box center [136, 11] width 16 height 16
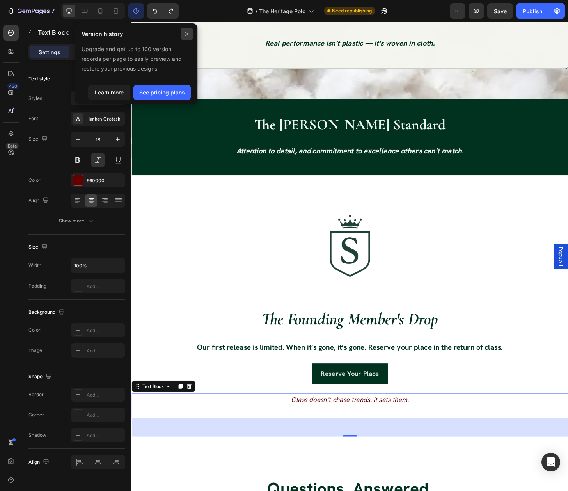
click at [187, 34] on icon at bounding box center [186, 33] width 3 height 3
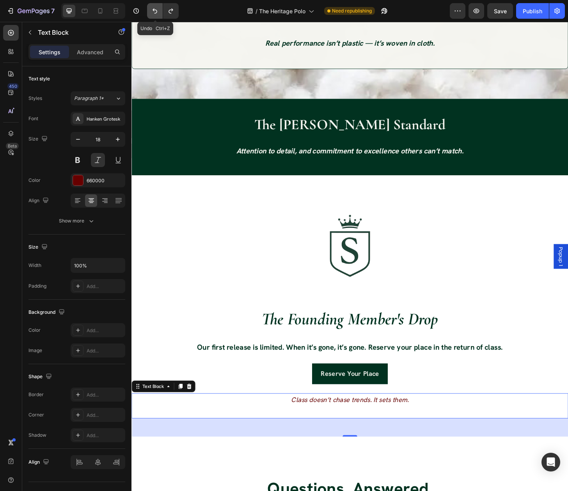
click at [155, 11] on icon "Undo/Redo" at bounding box center [155, 11] width 8 height 8
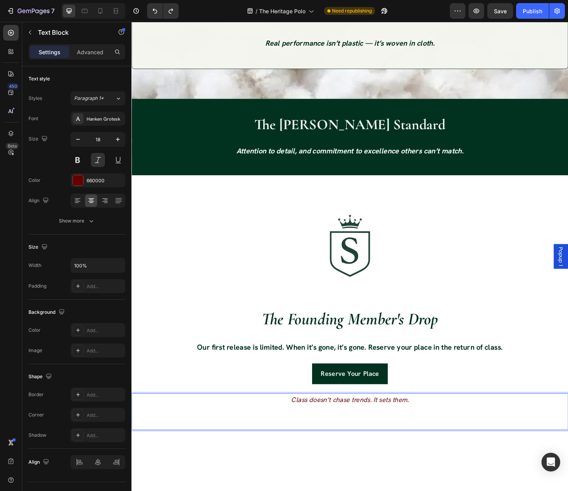
click at [395, 427] on icon "Class doesn’t chase trends. It sets them." at bounding box center [366, 427] width 126 height 9
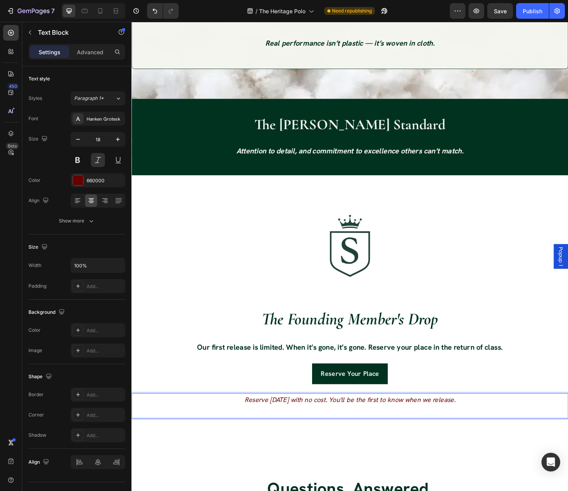
click at [412, 428] on icon "Reserve [DATE] with no cost. You'll be the first to know when we release." at bounding box center [366, 427] width 226 height 9
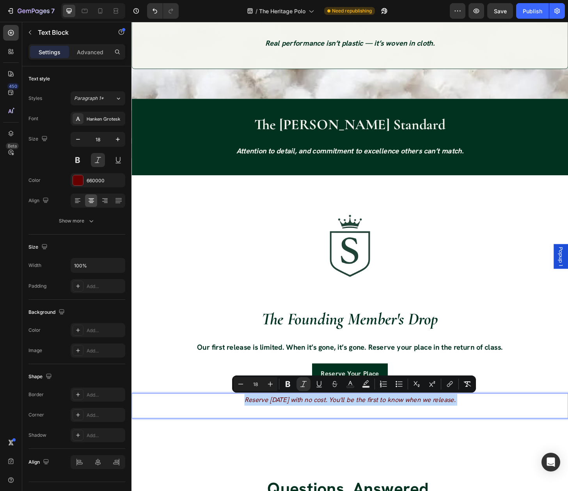
copy icon "Reserve [DATE] with no cost. You'll be the first to know when we release."
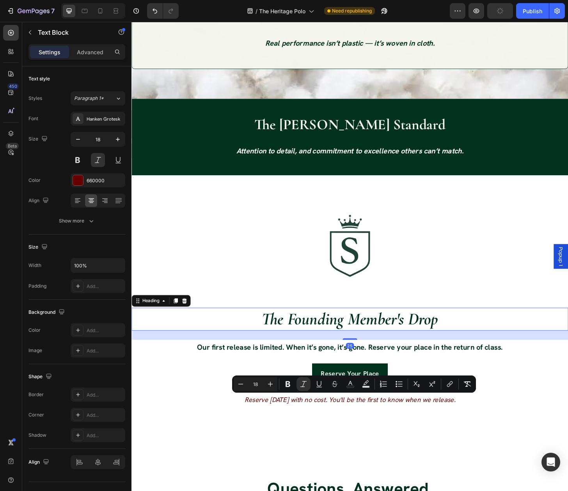
click at [180, 343] on h2 "The Founding Member's Drop" at bounding box center [366, 341] width 468 height 25
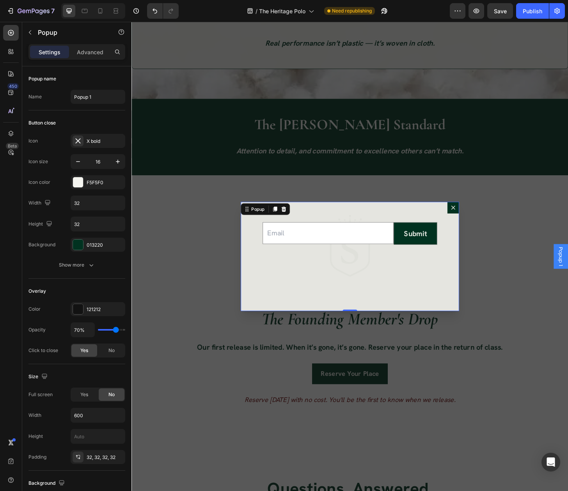
click at [372, 290] on div "Email Field Submit Submit Button Row Newsletter" at bounding box center [366, 273] width 234 height 117
click at [362, 272] on div "Email Field Submit Submit Button Row Newsletter" at bounding box center [366, 273] width 234 height 117
click at [30, 27] on button "button" at bounding box center [30, 32] width 12 height 12
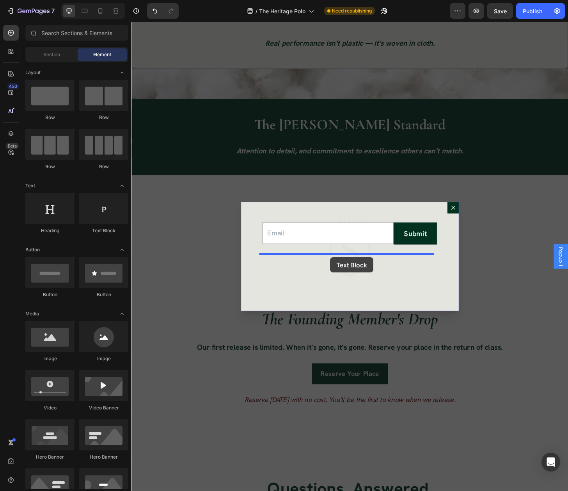
drag, startPoint x: 238, startPoint y: 239, endPoint x: 345, endPoint y: 274, distance: 111.9
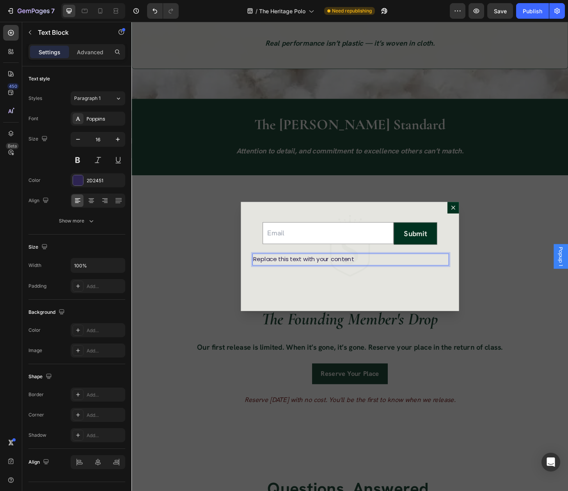
click at [351, 276] on div "Replace this text with your content" at bounding box center [365, 276] width 209 height 13
click at [351, 276] on p "Replace this text with your content" at bounding box center [366, 276] width 208 height 11
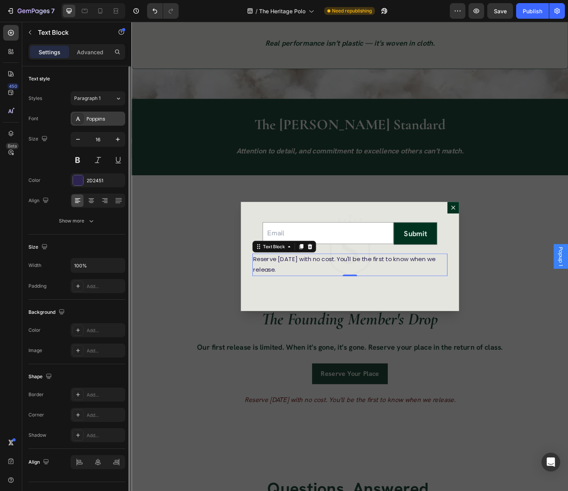
click at [90, 114] on div "Poppins" at bounding box center [98, 119] width 55 height 14
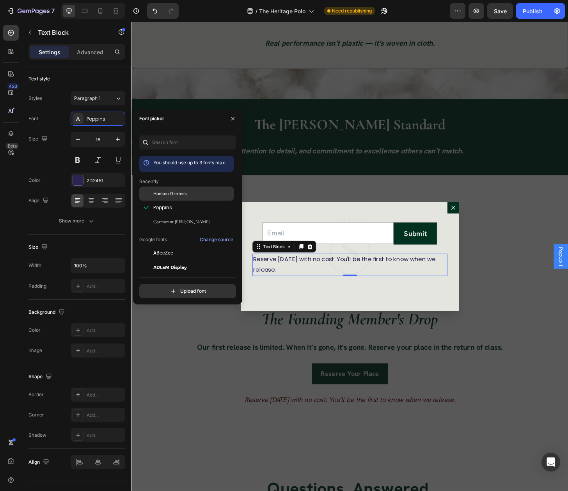
click at [166, 192] on span "Hanken Grotesk" at bounding box center [170, 193] width 34 height 7
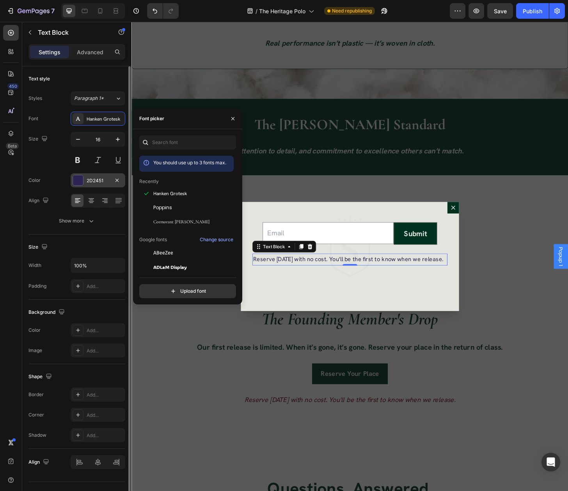
click at [93, 175] on div "2D2451" at bounding box center [98, 180] width 55 height 14
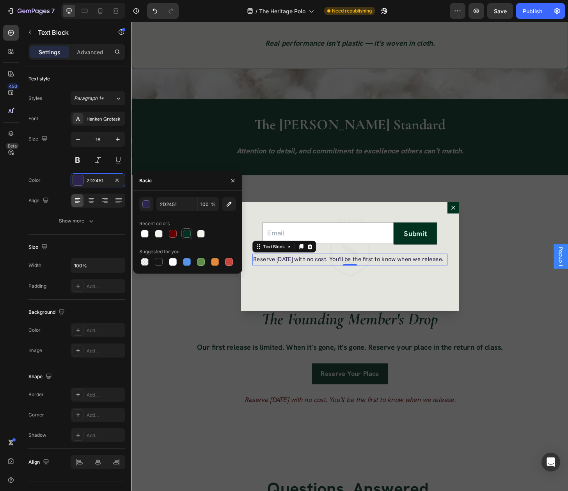
click at [187, 233] on div at bounding box center [187, 234] width 8 height 8
type input "013220"
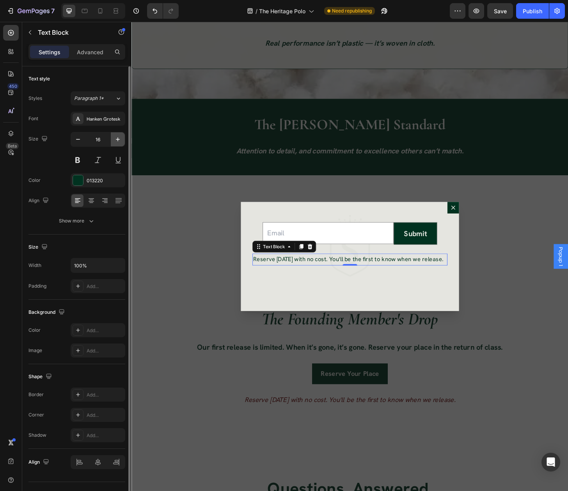
click at [119, 140] on icon "button" at bounding box center [118, 139] width 4 height 4
click at [92, 199] on icon at bounding box center [91, 198] width 5 height 1
click at [120, 140] on icon "button" at bounding box center [118, 139] width 8 height 8
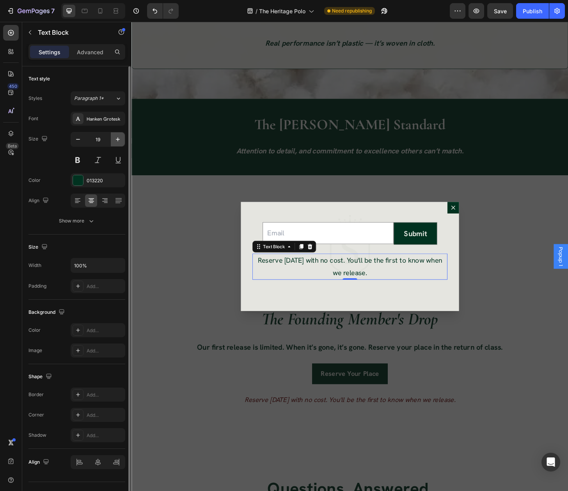
type input "20"
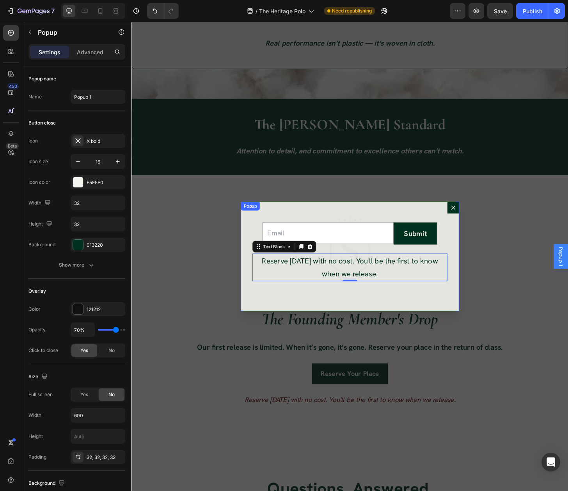
click at [348, 318] on div "Email Field Submit Submit Button Row Newsletter Reserve [DATE] with no cost. Yo…" at bounding box center [366, 273] width 234 height 117
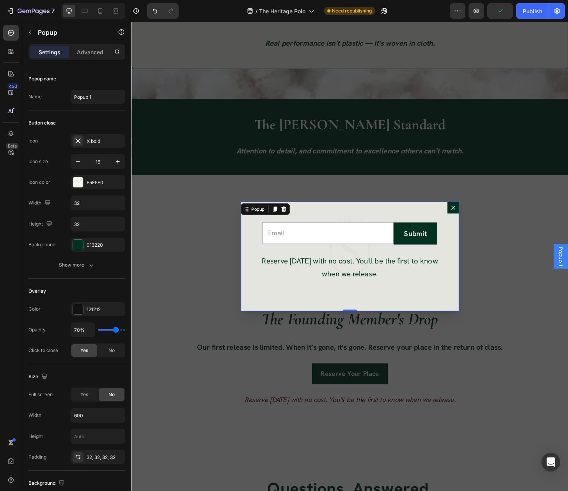
click at [451, 308] on div "Email Field Submit Submit Button Row Newsletter Reserve [DATE] with no cost. Yo…" at bounding box center [366, 273] width 234 height 117
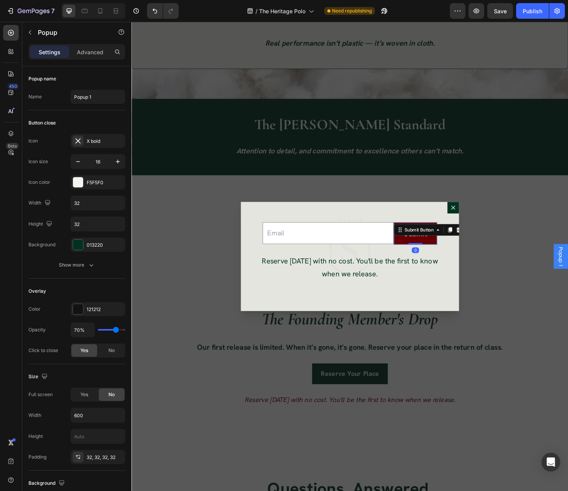
click at [435, 260] on div "Submit Submit Button 0" at bounding box center [436, 249] width 47 height 24
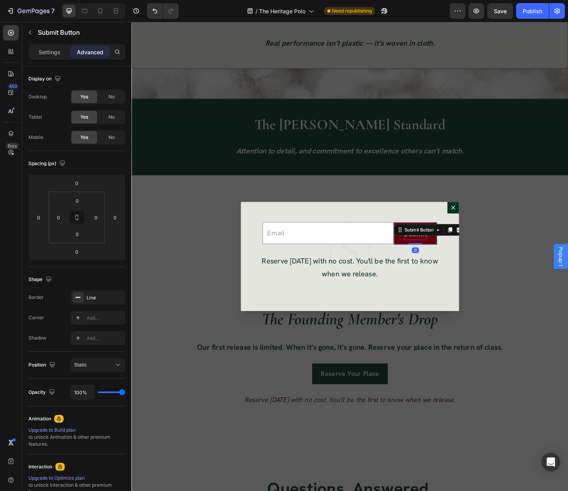
drag, startPoint x: 435, startPoint y: 260, endPoint x: 432, endPoint y: 254, distance: 6.2
click at [432, 254] on div "Submit Submit Button 0" at bounding box center [436, 249] width 47 height 24
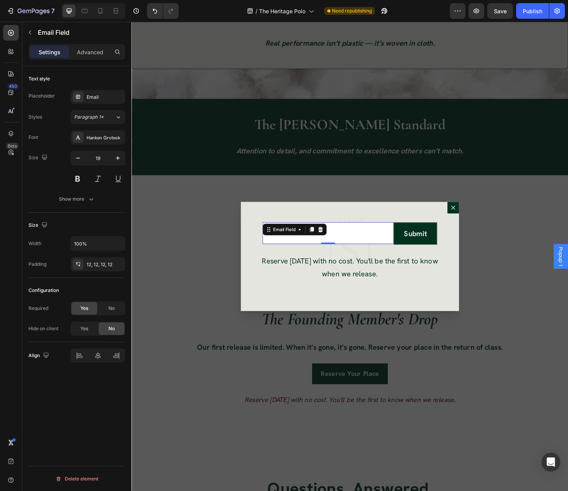
click at [357, 258] on input "Dialog body" at bounding box center [342, 248] width 141 height 23
drag, startPoint x: 340, startPoint y: 260, endPoint x: 338, endPoint y: 255, distance: 4.8
click at [338, 255] on div "Email Field 0" at bounding box center [342, 248] width 141 height 23
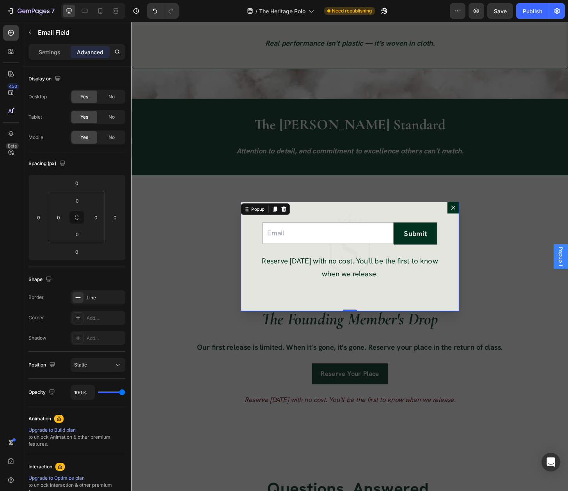
click at [402, 219] on div "Email Field Submit Submit Button Row Newsletter Reserve [DATE] with no cost. Yo…" at bounding box center [366, 273] width 234 height 117
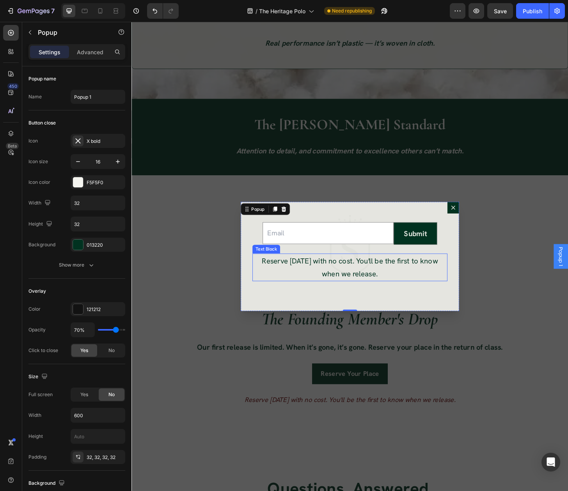
click at [379, 288] on p "Reserve [DATE] with no cost. You'll be the first to know when we release." at bounding box center [366, 285] width 208 height 28
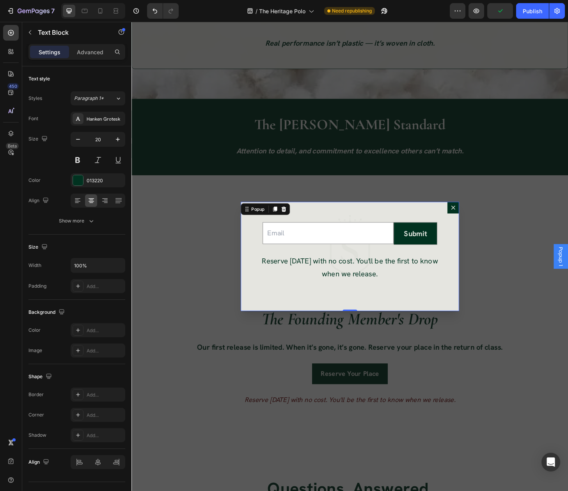
click at [439, 313] on div "Email Field Submit Submit Button Row Newsletter Reserve [DATE] with no cost. Yo…" at bounding box center [366, 273] width 234 height 117
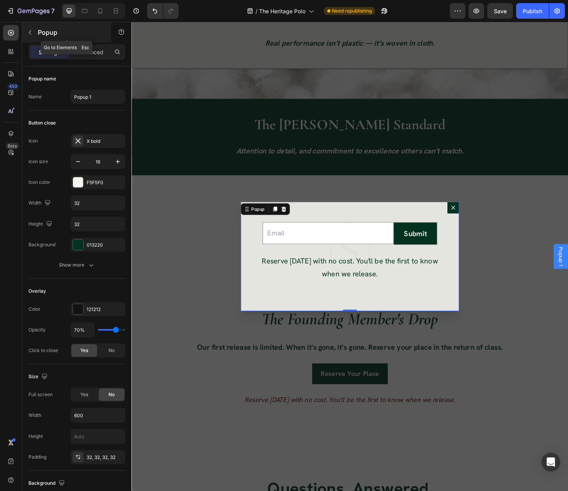
click at [27, 27] on button "button" at bounding box center [30, 32] width 12 height 12
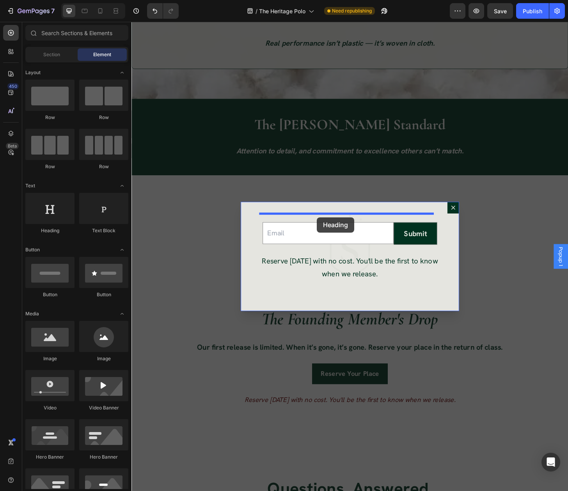
drag, startPoint x: 183, startPoint y: 241, endPoint x: 330, endPoint y: 231, distance: 147.1
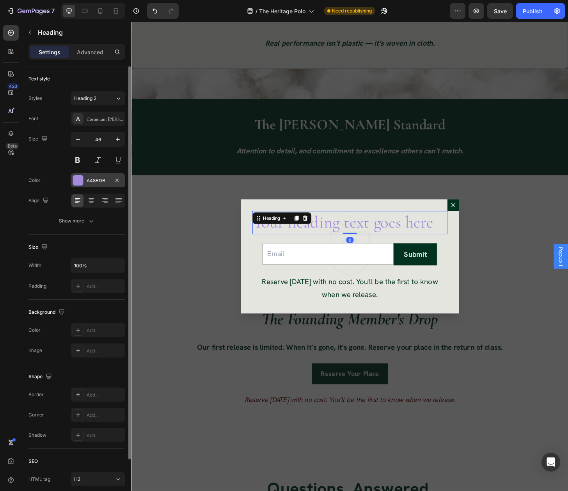
click at [94, 178] on div "A48BDB" at bounding box center [98, 180] width 23 height 7
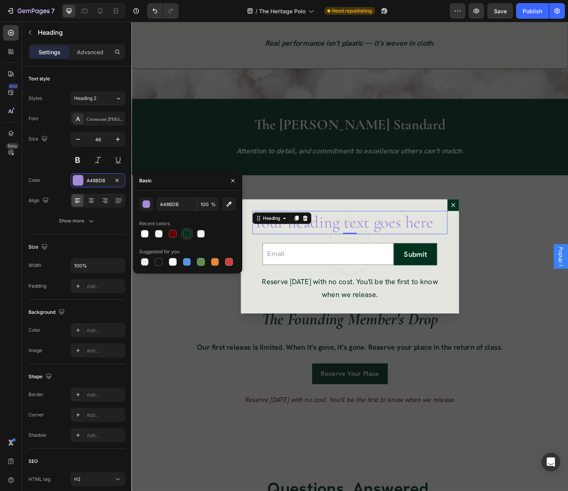
click at [184, 236] on div at bounding box center [187, 234] width 8 height 8
type input "013220"
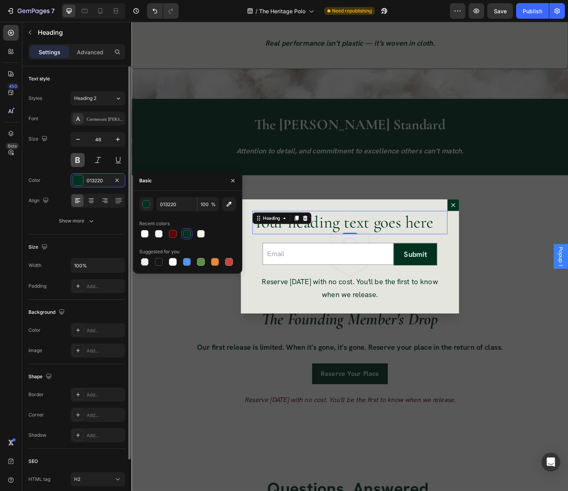
click at [82, 157] on button at bounding box center [78, 160] width 14 height 14
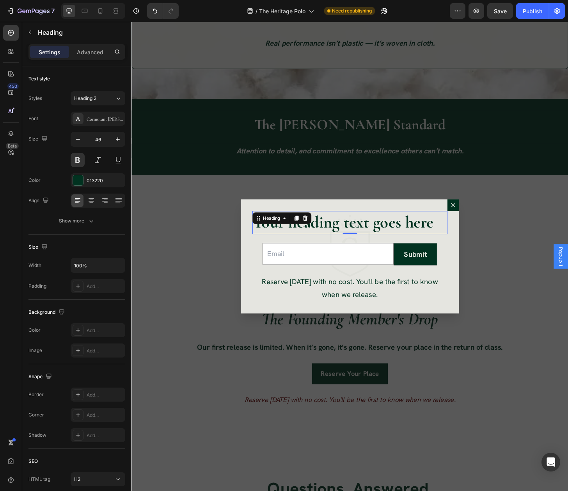
click at [382, 237] on h2 "Your heading text goes here" at bounding box center [365, 237] width 209 height 25
click at [382, 237] on p "Your heading text goes here" at bounding box center [366, 237] width 208 height 23
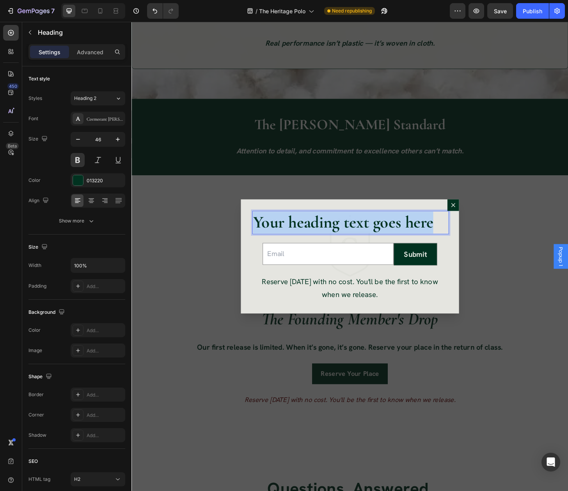
click at [382, 237] on p "Your heading text goes here" at bounding box center [366, 237] width 208 height 23
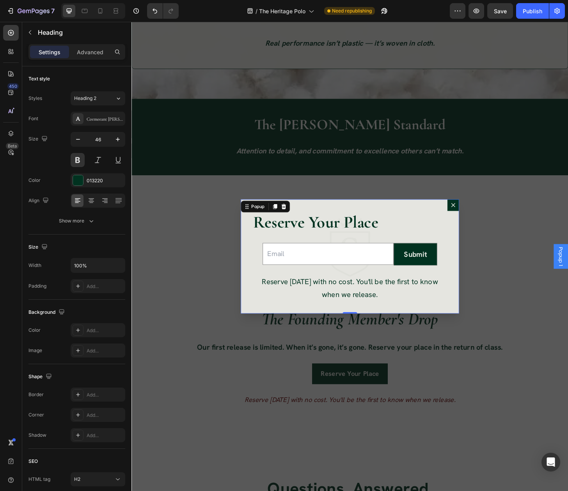
click at [256, 260] on div "Reserve Your Place Heading Email Field Submit Submit Button Row Newsletter Rese…" at bounding box center [366, 273] width 234 height 123
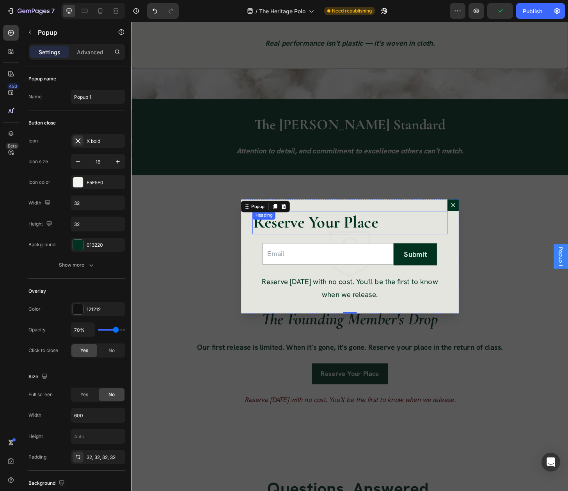
click at [281, 241] on p "Reserve Your Place" at bounding box center [366, 237] width 208 height 23
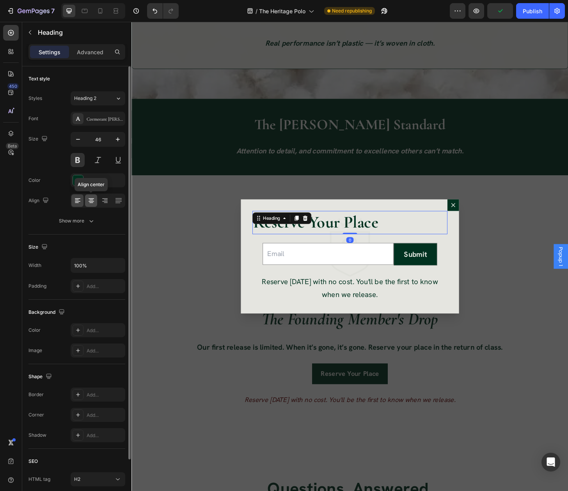
click at [91, 195] on div at bounding box center [91, 200] width 12 height 12
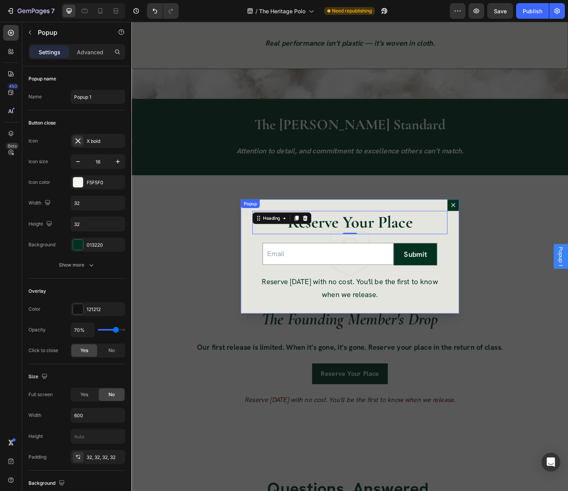
click at [257, 282] on div "Reserve Your Place Heading 0 Email Field Submit Submit Button Row Newsletter Re…" at bounding box center [366, 273] width 234 height 123
click at [522, 248] on div "Backdrop" at bounding box center [366, 273] width 468 height 503
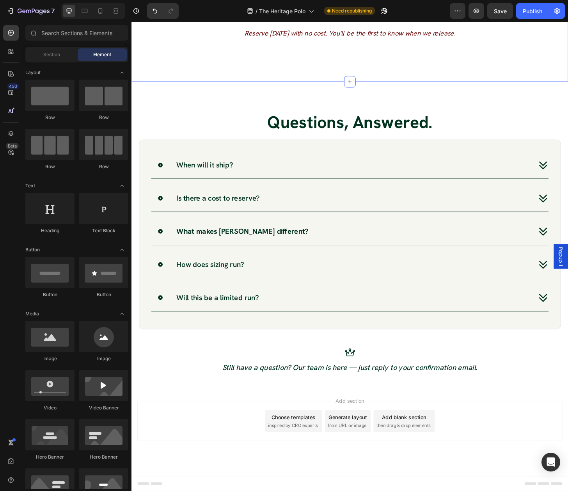
scroll to position [2528, 0]
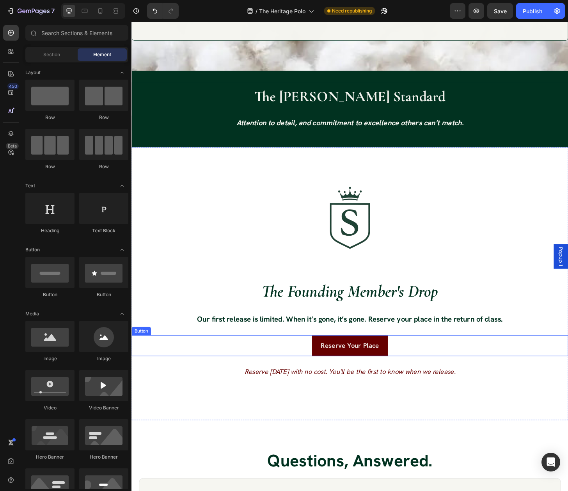
click at [395, 373] on button "Reserve Your Place" at bounding box center [365, 369] width 81 height 22
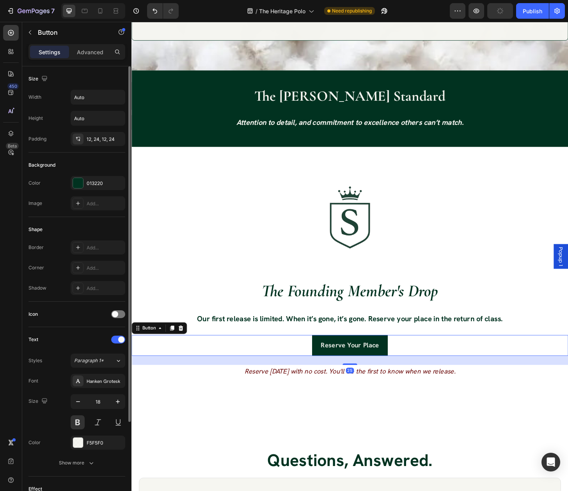
scroll to position [114, 0]
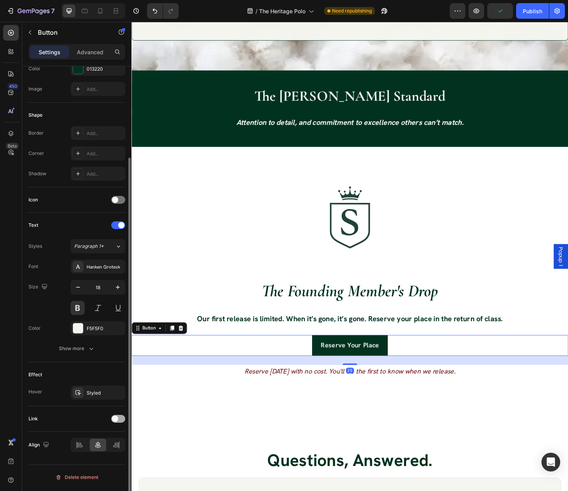
click at [112, 420] on span at bounding box center [115, 419] width 6 height 6
click at [99, 440] on div "Open page" at bounding box center [94, 438] width 40 height 7
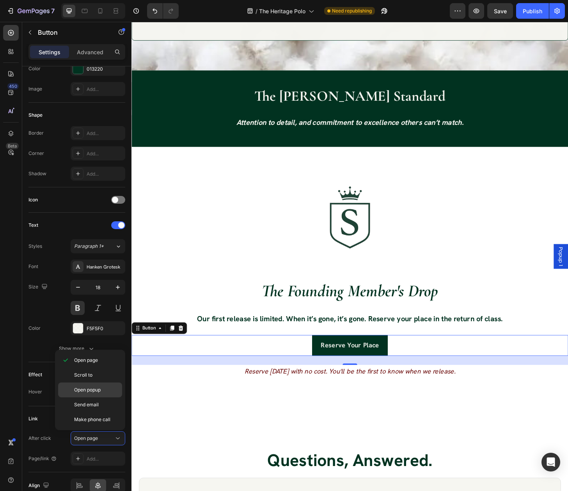
click at [101, 384] on div "Open popup" at bounding box center [90, 389] width 64 height 15
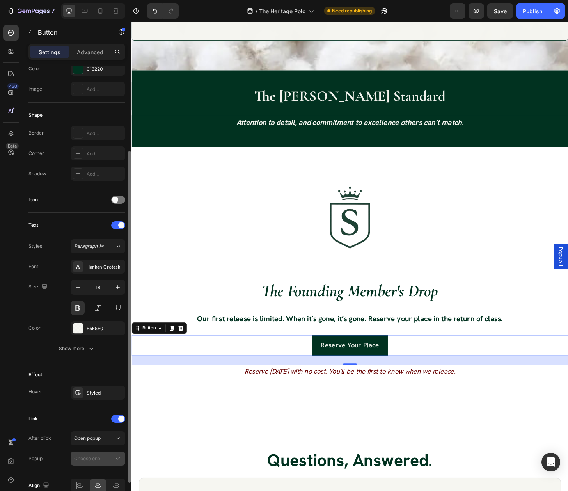
click at [96, 455] on button "Choose one" at bounding box center [98, 459] width 55 height 14
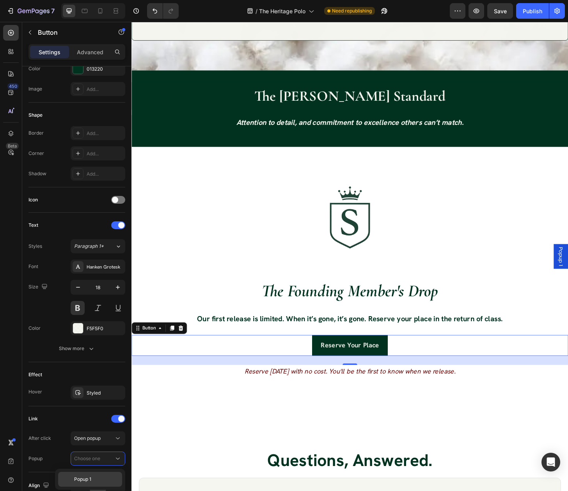
click at [91, 476] on span "Popup 1" at bounding box center [82, 479] width 17 height 7
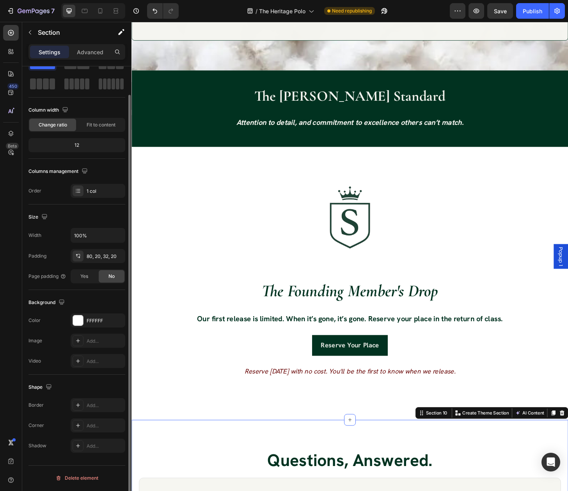
scroll to position [0, 0]
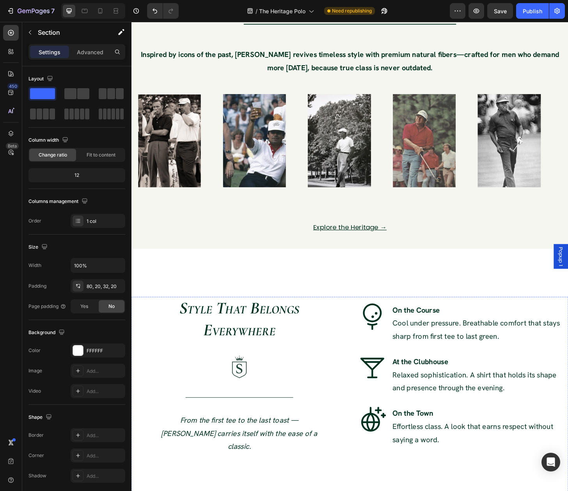
scroll to position [1696, 0]
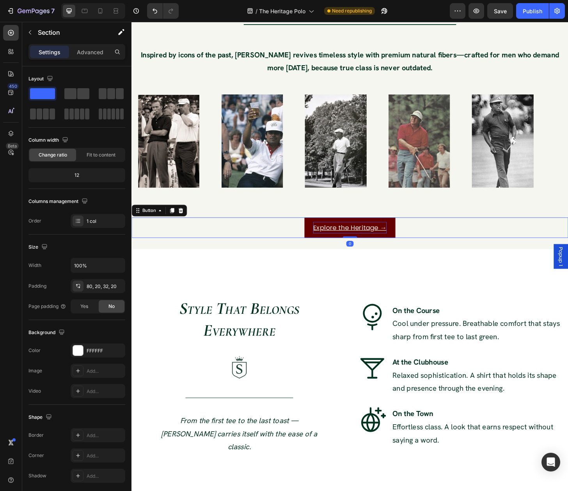
click at [366, 244] on p "Explore the Heritage →" at bounding box center [365, 243] width 79 height 12
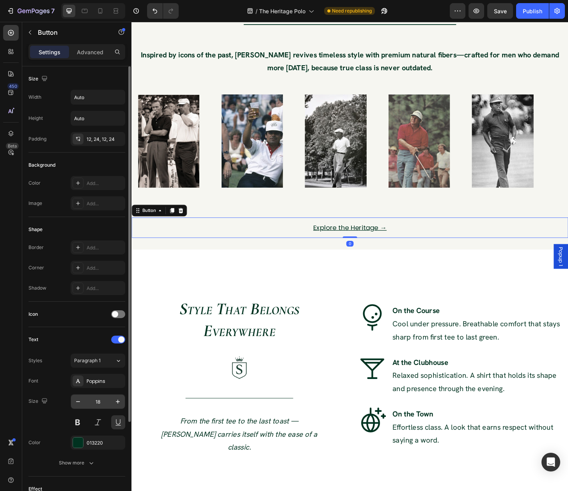
scroll to position [114, 0]
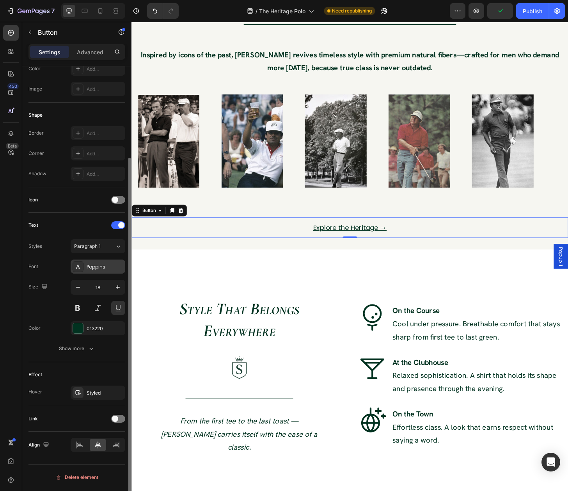
click at [94, 264] on div "Poppins" at bounding box center [105, 266] width 37 height 7
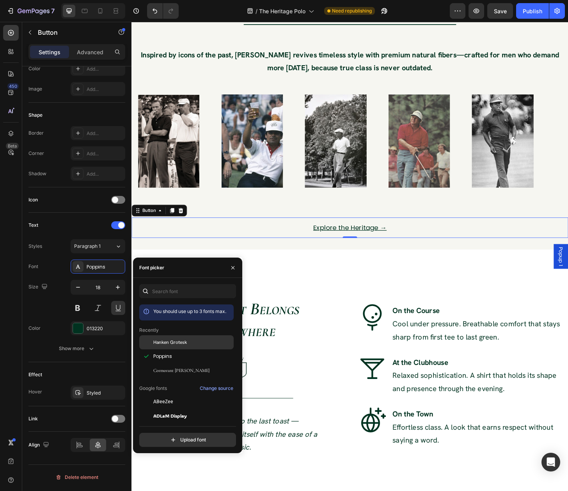
click at [164, 339] on span "Hanken Grotesk" at bounding box center [170, 342] width 34 height 7
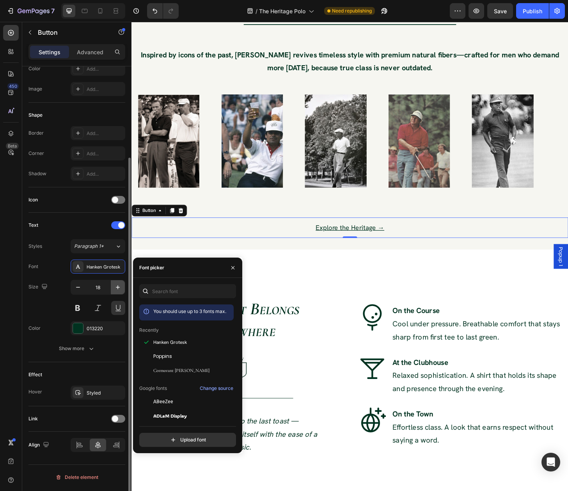
click at [117, 286] on icon "button" at bounding box center [118, 287] width 8 height 8
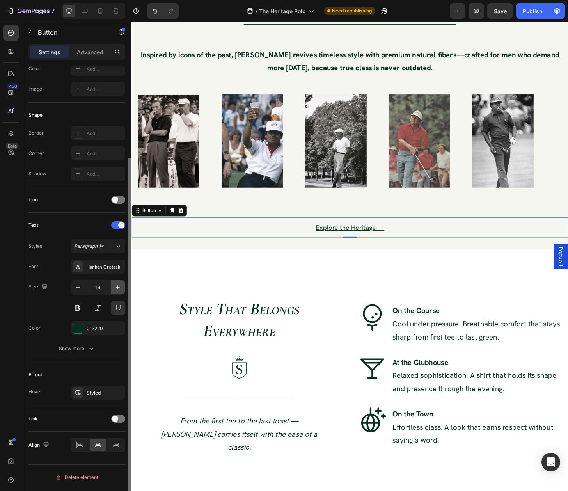
click at [117, 286] on icon "button" at bounding box center [118, 287] width 8 height 8
type input "20"
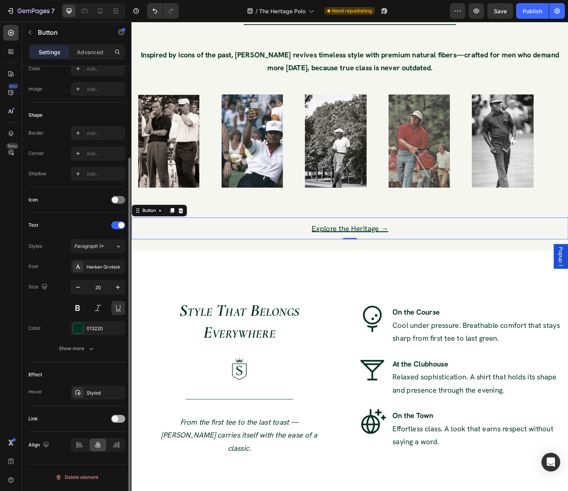
click at [116, 422] on span at bounding box center [115, 419] width 6 height 6
click at [103, 440] on div "Open page" at bounding box center [94, 438] width 40 height 7
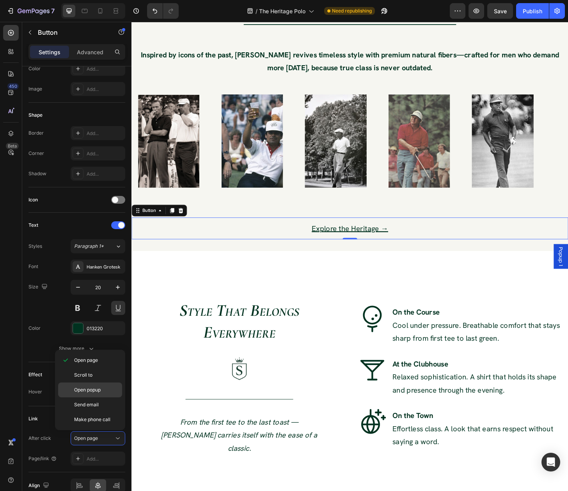
click at [105, 391] on p "Open popup" at bounding box center [96, 389] width 44 height 7
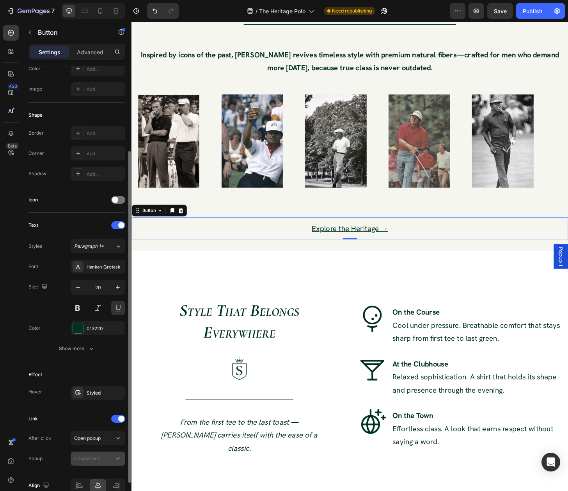
click at [94, 460] on span "Choose one" at bounding box center [87, 458] width 26 height 6
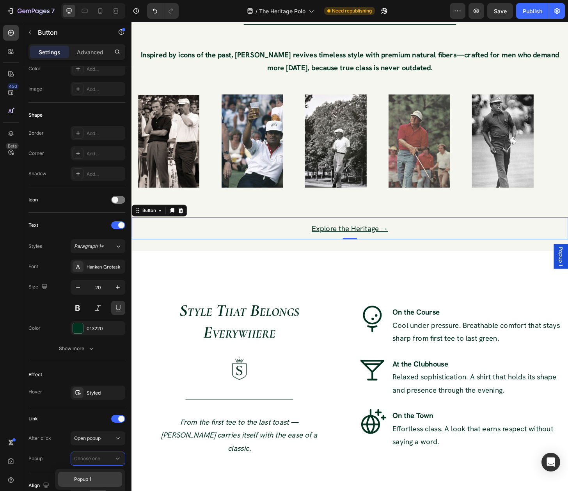
click at [99, 477] on p "Popup 1" at bounding box center [96, 479] width 44 height 7
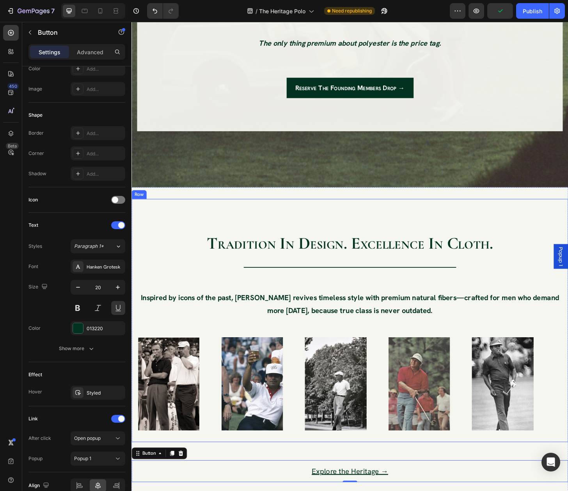
scroll to position [1279, 0]
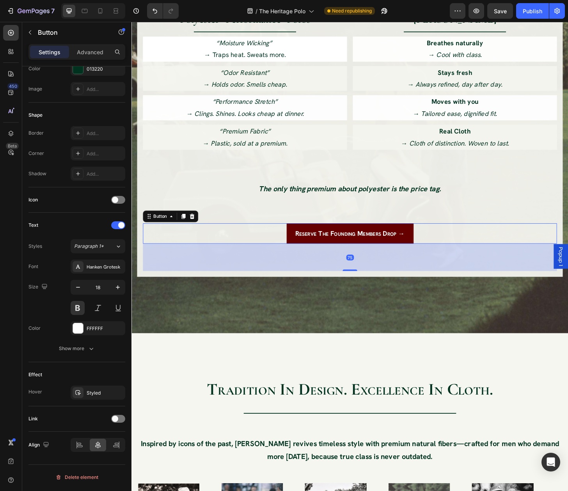
click at [298, 256] on button "Reserve the Founding Members Drop →" at bounding box center [366, 249] width 136 height 22
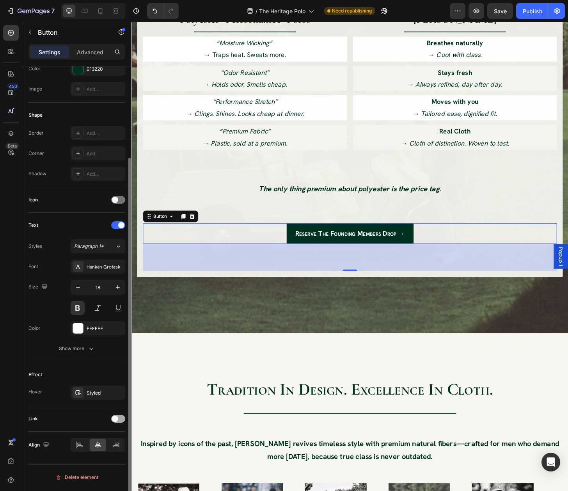
click at [116, 420] on span at bounding box center [115, 419] width 6 height 6
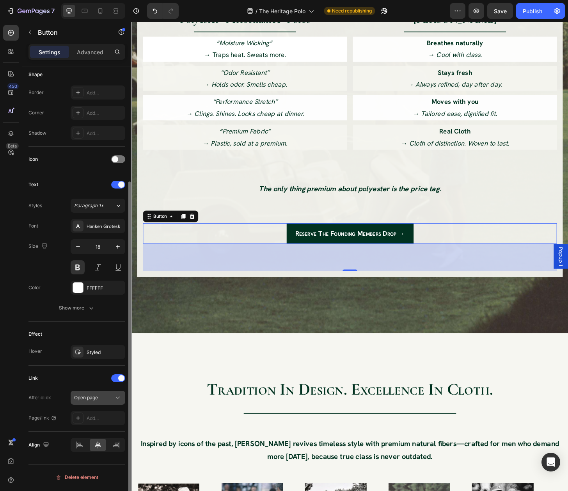
click at [94, 400] on span "Open page" at bounding box center [86, 398] width 24 height 6
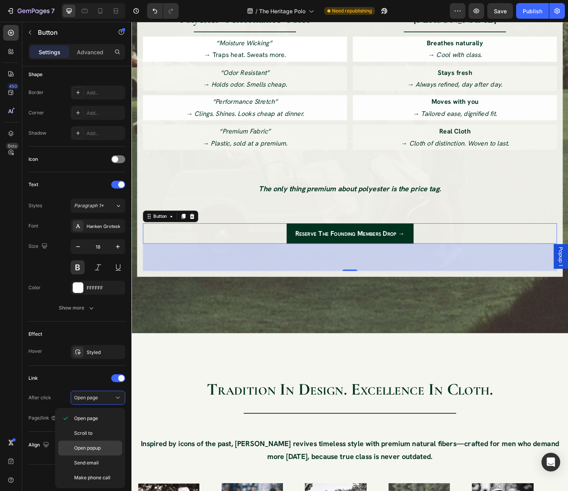
click at [93, 448] on span "Open popup" at bounding box center [87, 448] width 27 height 7
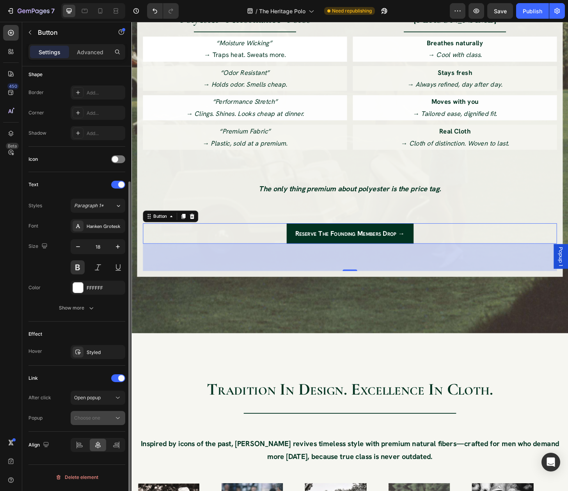
click at [92, 417] on span "Choose one" at bounding box center [87, 418] width 26 height 6
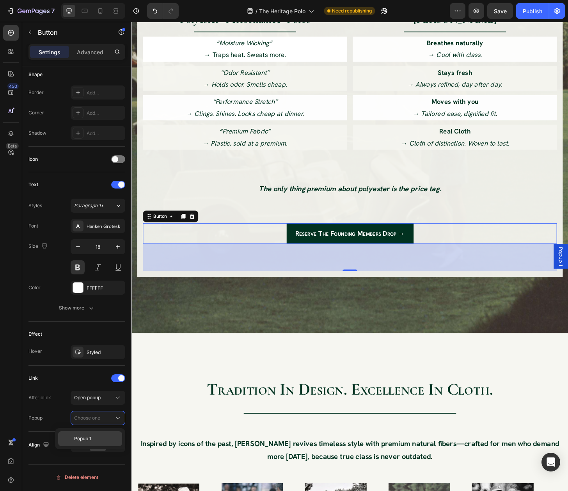
click at [91, 436] on span "Popup 1" at bounding box center [82, 438] width 17 height 7
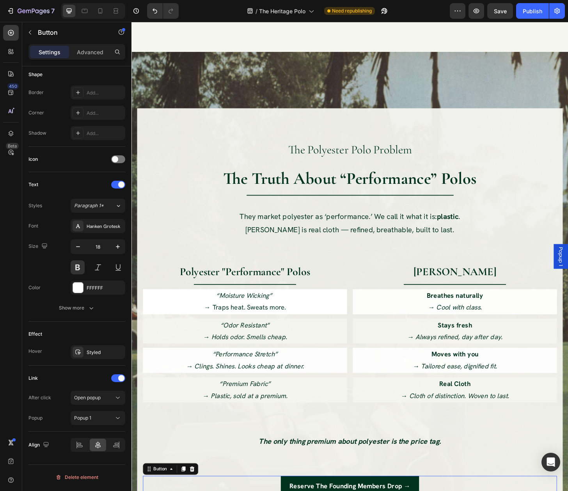
scroll to position [759, 0]
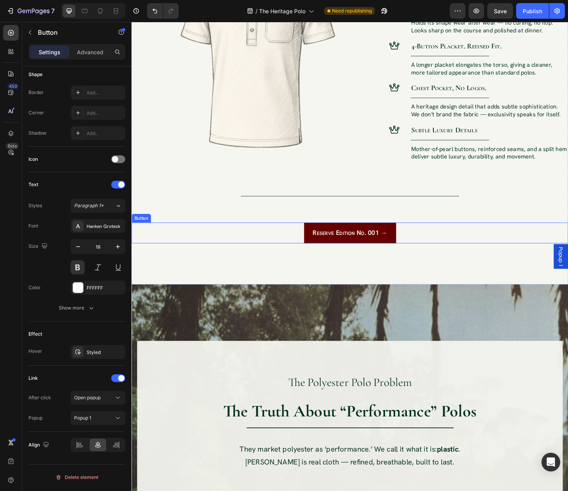
click at [338, 256] on button "Reserve Edition No. 001 →" at bounding box center [366, 248] width 99 height 22
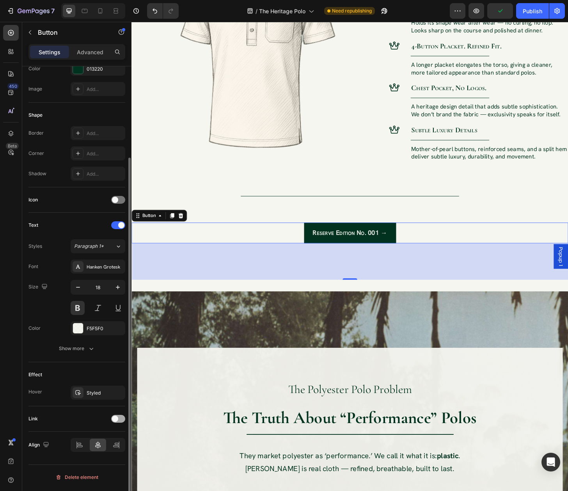
click at [115, 421] on span at bounding box center [115, 419] width 6 height 6
click at [94, 444] on button "Open page" at bounding box center [98, 438] width 55 height 14
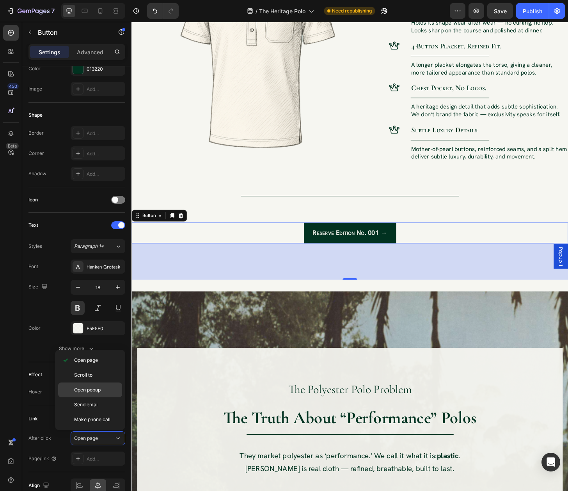
click at [93, 390] on span "Open popup" at bounding box center [87, 389] width 27 height 7
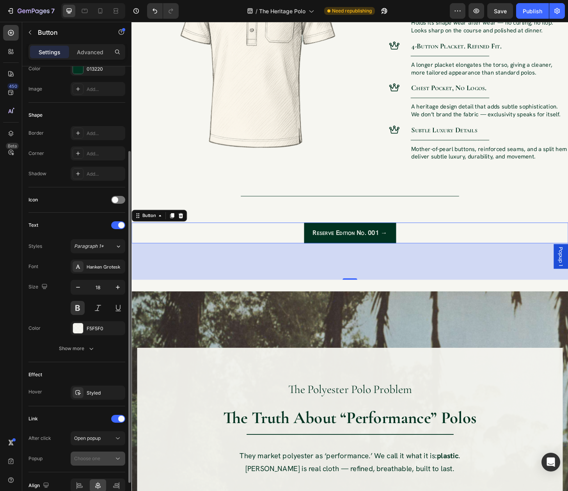
click at [91, 459] on span "Choose one" at bounding box center [87, 458] width 26 height 6
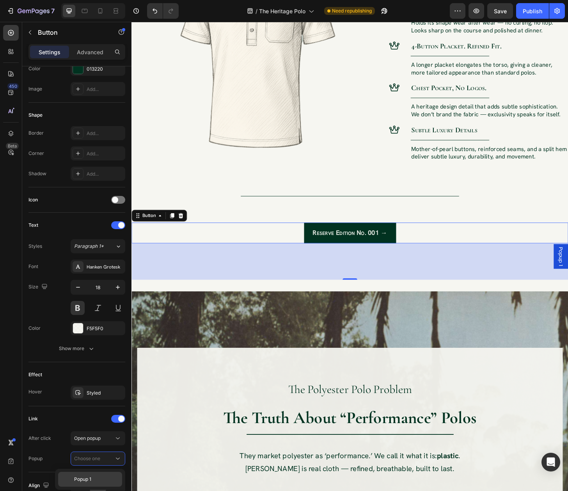
click at [91, 475] on div "Popup 1" at bounding box center [90, 479] width 64 height 15
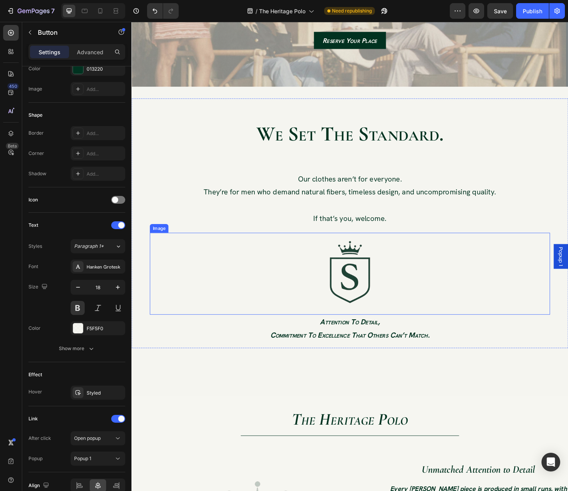
scroll to position [0, 0]
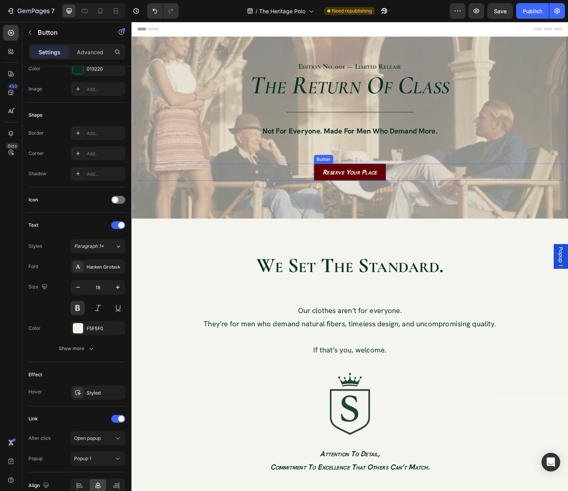
click at [352, 191] on link "Reserve Your Place" at bounding box center [365, 183] width 77 height 18
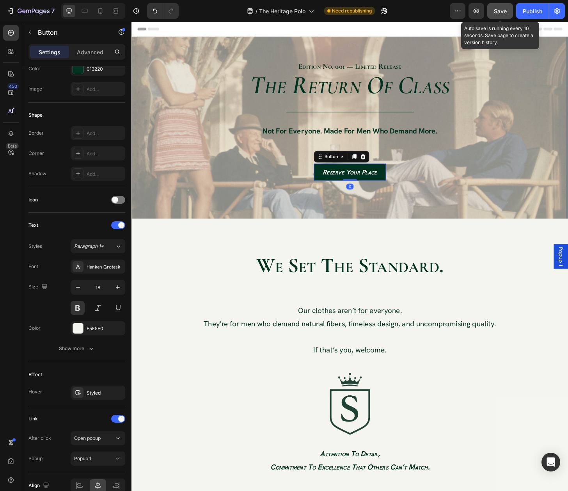
click at [507, 13] on button "Save" at bounding box center [500, 11] width 26 height 16
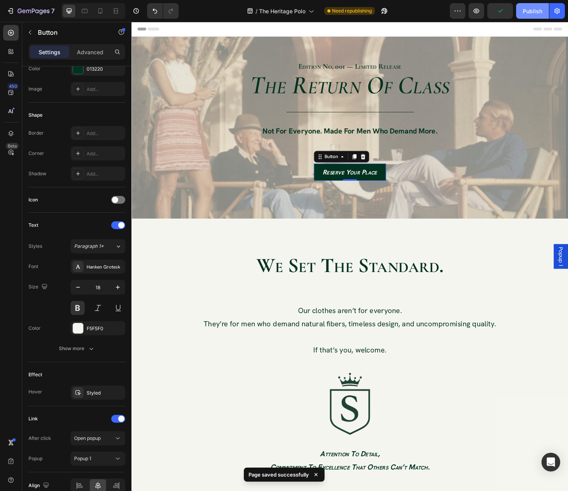
click at [523, 9] on div "Publish" at bounding box center [533, 11] width 20 height 8
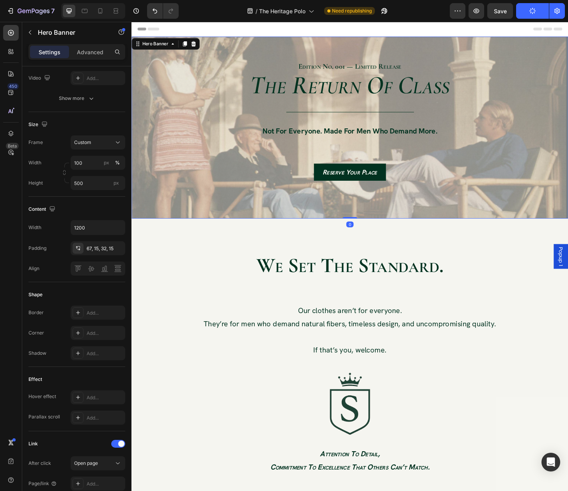
click at [354, 41] on div "edition no. 001 — limited release Text Block Row the return of class Heading Ti…" at bounding box center [366, 128] width 468 height 180
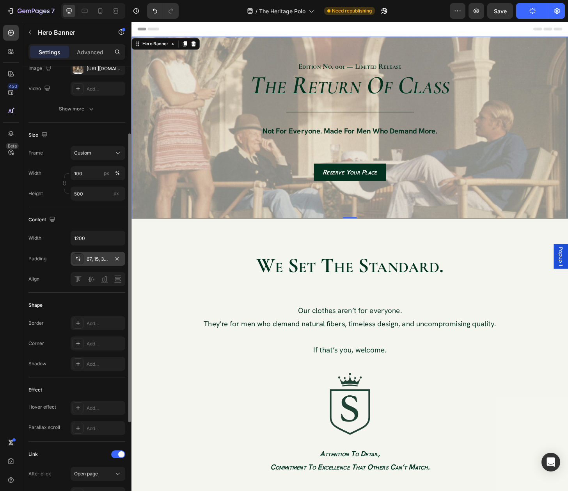
scroll to position [244, 0]
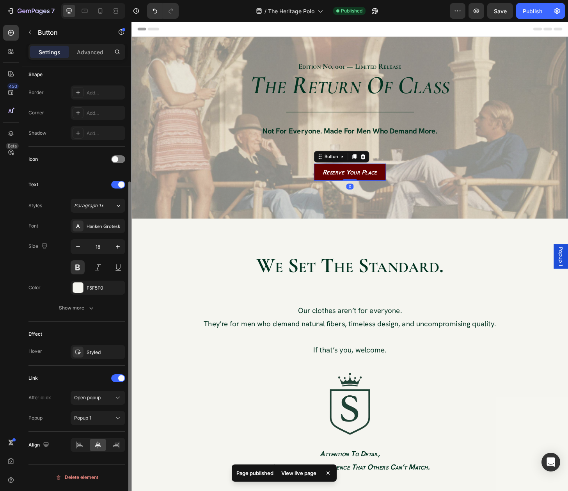
click at [329, 187] on link "Reserve Your Place" at bounding box center [365, 183] width 77 height 18
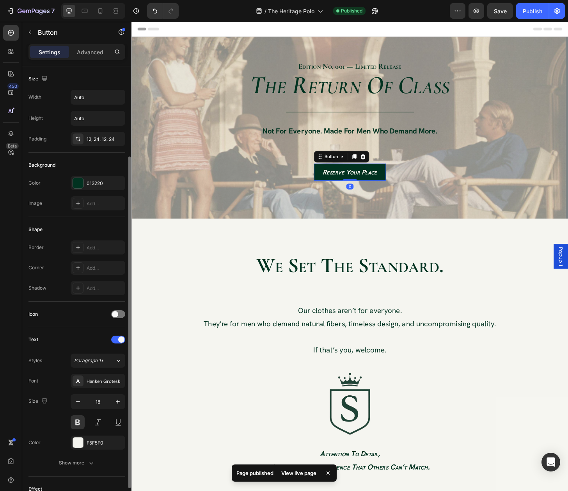
scroll to position [155, 0]
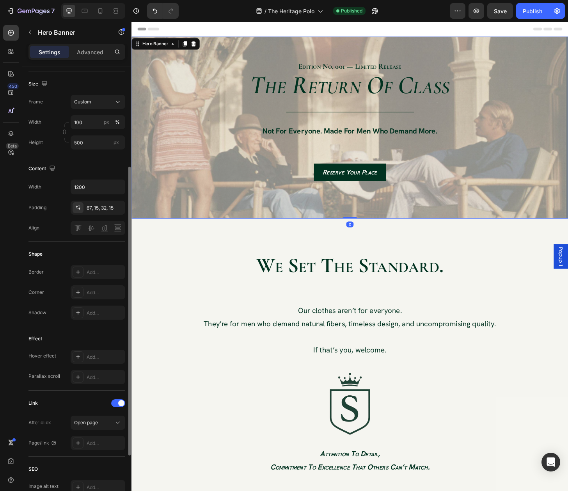
click at [178, 224] on div "Overlay" at bounding box center [366, 135] width 468 height 195
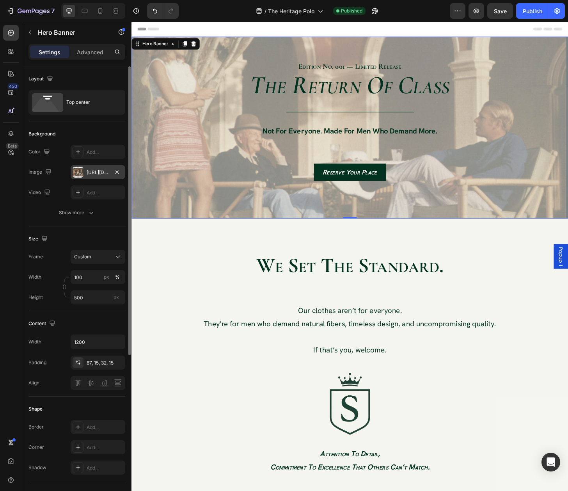
click at [82, 174] on div at bounding box center [78, 172] width 11 height 11
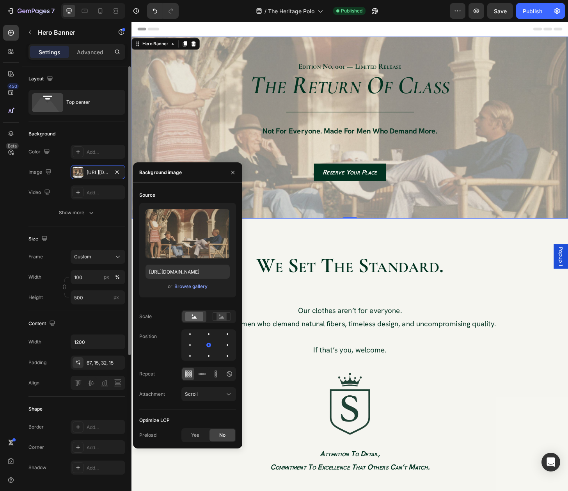
click at [44, 227] on div "Size Frame Custom Width 100 px % Height 500 px" at bounding box center [76, 268] width 97 height 85
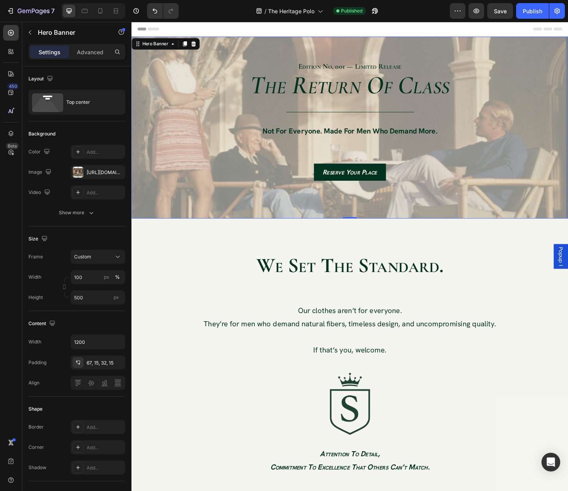
click at [231, 51] on div "edition no. 001 — limited release Text Block Row the return of class Heading Ti…" at bounding box center [366, 128] width 468 height 180
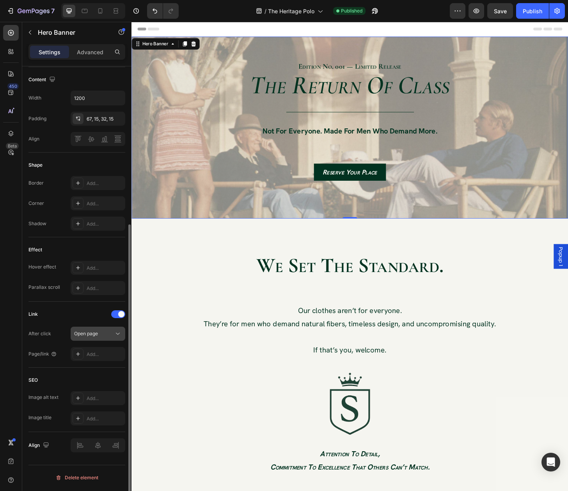
click at [106, 337] on div "Open page" at bounding box center [94, 333] width 40 height 7
click at [121, 316] on span at bounding box center [121, 314] width 6 height 6
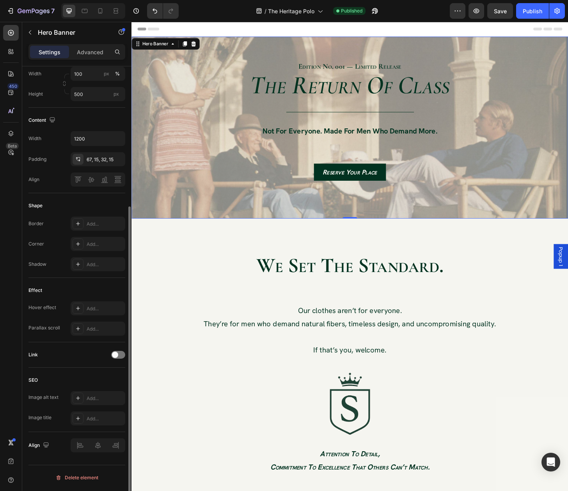
scroll to position [0, 0]
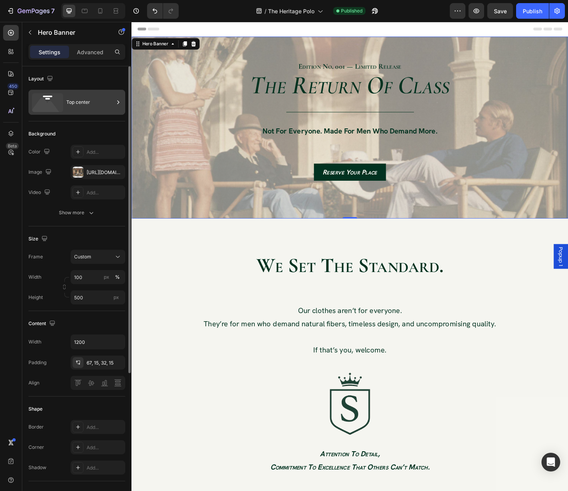
click at [80, 108] on div "Top center" at bounding box center [90, 102] width 48 height 18
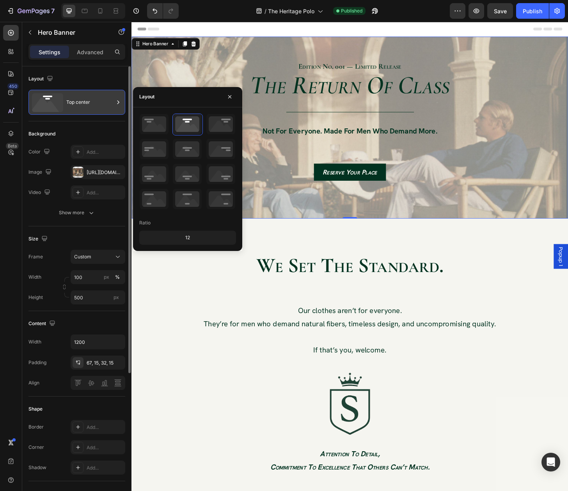
click at [80, 108] on div "Top center" at bounding box center [90, 102] width 48 height 18
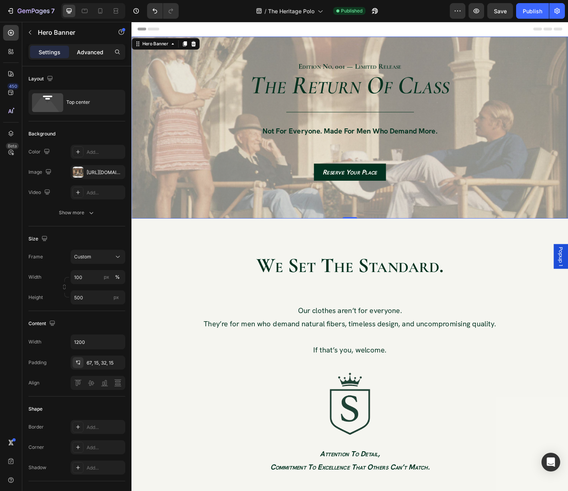
click at [82, 49] on p "Advanced" at bounding box center [90, 52] width 27 height 8
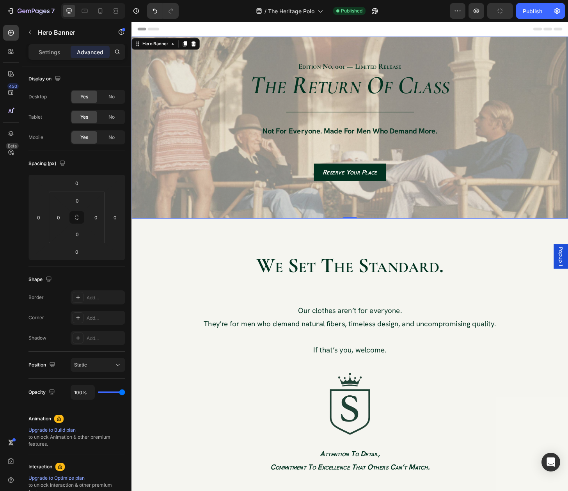
click at [107, 395] on div "100%" at bounding box center [98, 392] width 55 height 15
click at [107, 394] on div "100%" at bounding box center [98, 392] width 55 height 15
click at [109, 391] on div "100%" at bounding box center [98, 392] width 55 height 15
type input "96%"
type input "96"
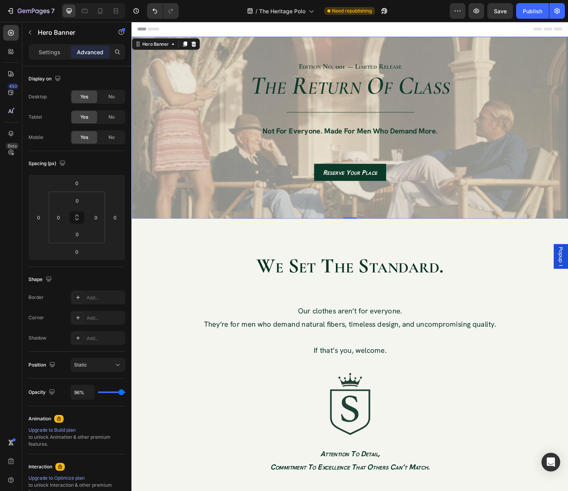
type input "91%"
type input "91"
type input "83%"
type input "83"
type input "76%"
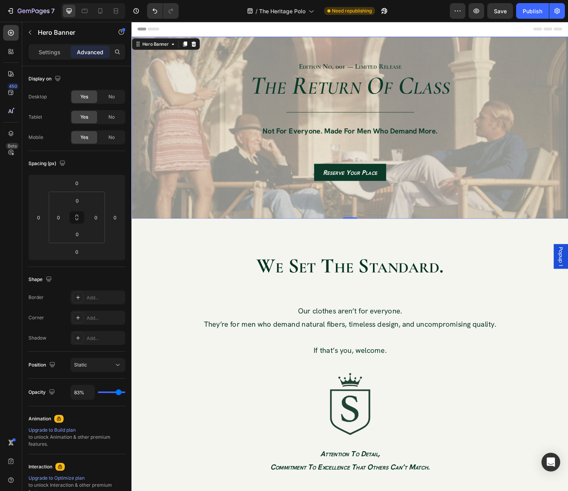
type input "76"
type input "66%"
type input "66"
type input "64%"
type input "64"
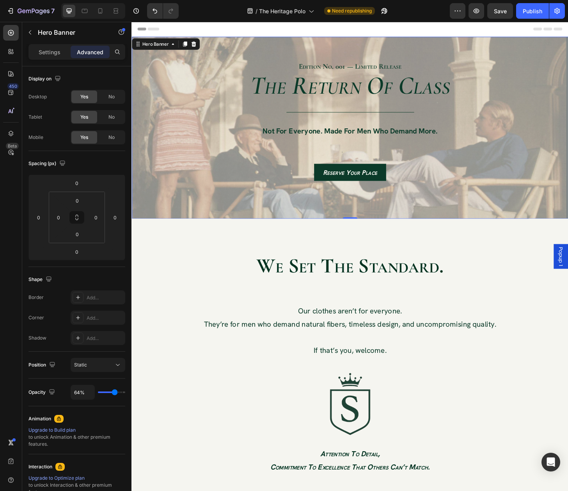
type input "56%"
type input "56"
type input "49%"
type input "49"
type input "44%"
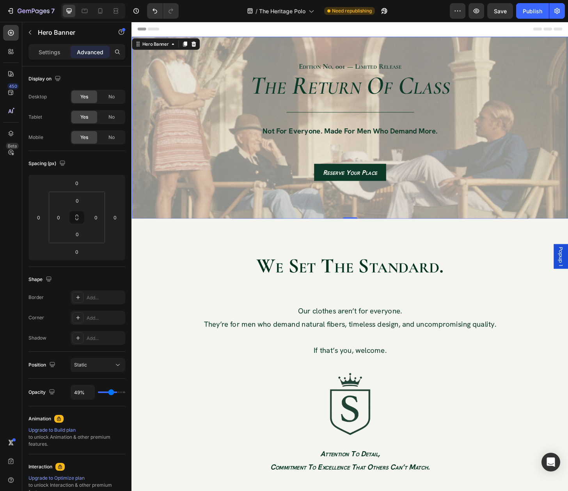
type input "44"
type input "39%"
type input "39"
type input "36%"
type input "36"
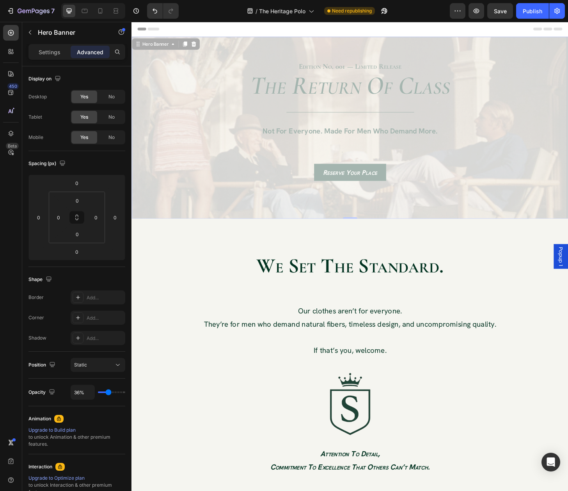
type input "34%"
type input "34"
type input "36%"
type input "36"
type input "41%"
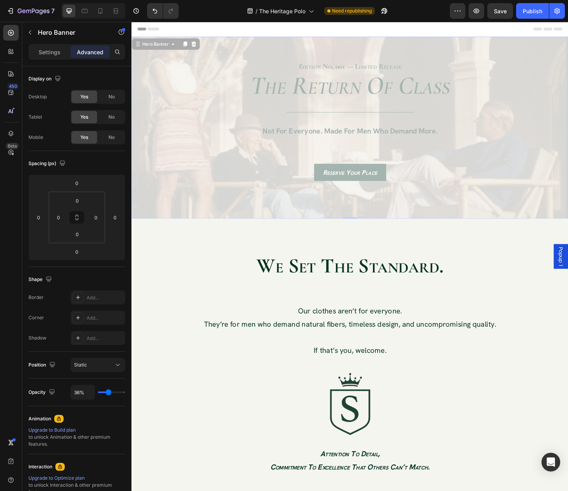
type input "41"
type input "44%"
type input "44"
type input "46%"
type input "46"
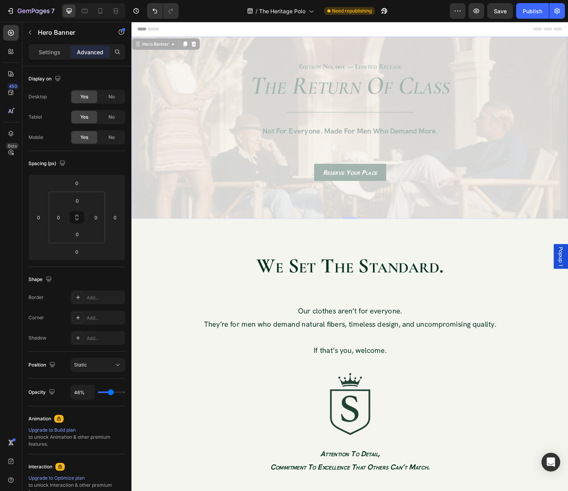
type input "51%"
type input "51"
type input "54%"
type input "54"
type input "59%"
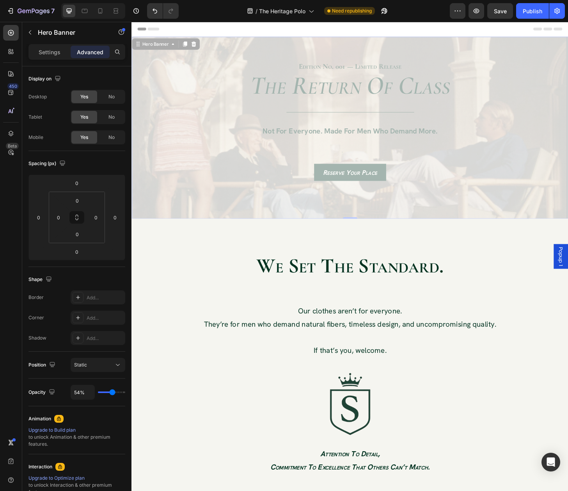
type input "59"
type input "61%"
type input "61"
type input "66%"
type input "66"
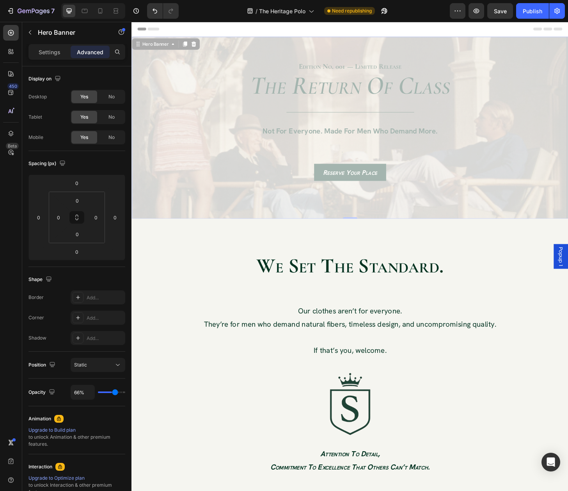
type input "69%"
type input "69"
type input "71%"
type input "71"
type input "73%"
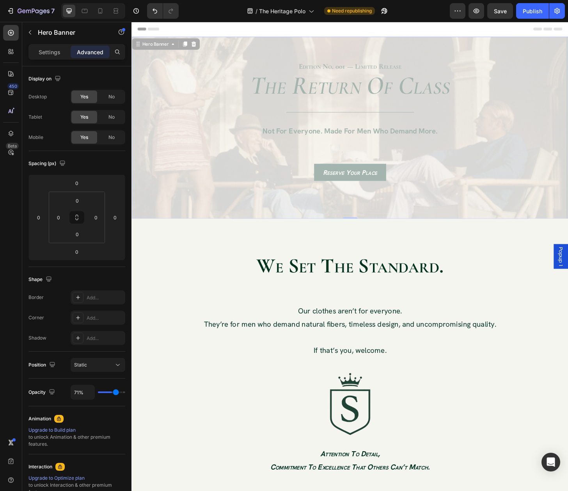
type input "73"
type input "76%"
type input "76"
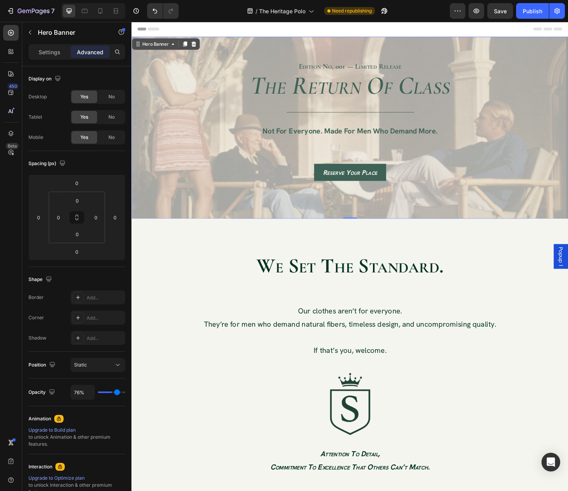
type input "78%"
type input "78"
type input "83%"
type input "83"
type input "100%"
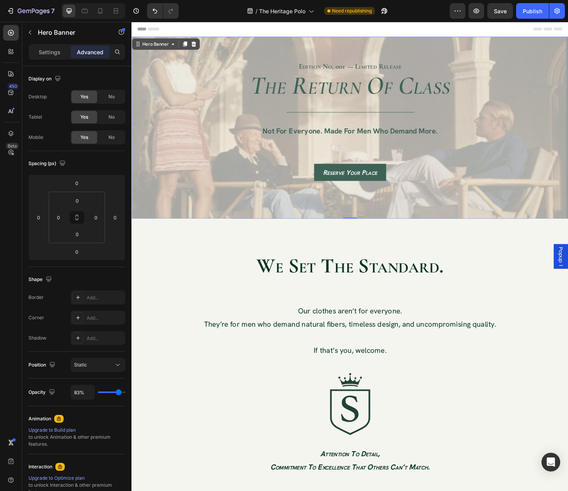
type input "100"
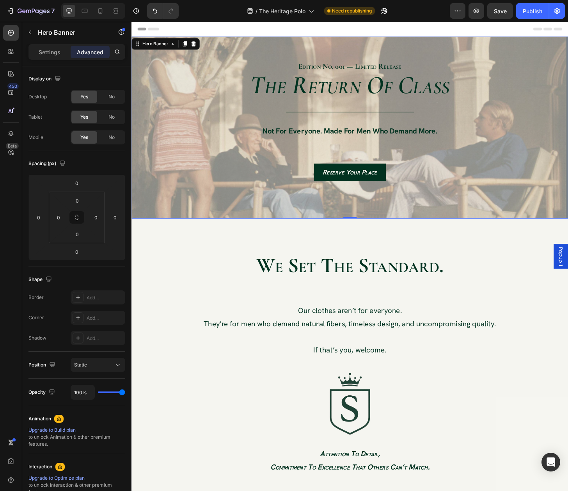
drag, startPoint x: 122, startPoint y: 393, endPoint x: 17, endPoint y: 393, distance: 105.0
click at [125, 393] on input "range" at bounding box center [111, 392] width 27 height 2
click at [111, 366] on div "Static" at bounding box center [94, 364] width 40 height 7
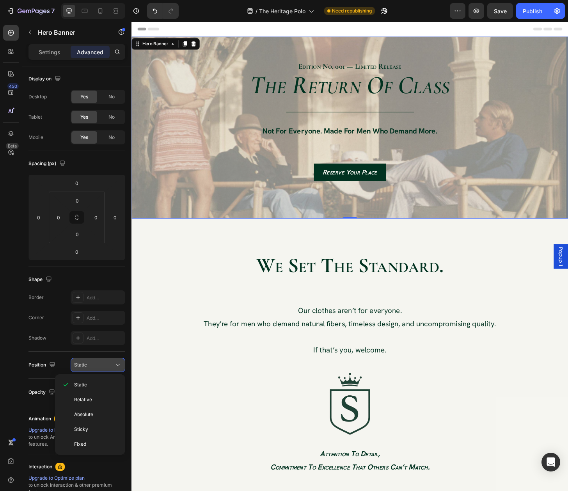
click at [111, 366] on div "Static" at bounding box center [94, 364] width 40 height 7
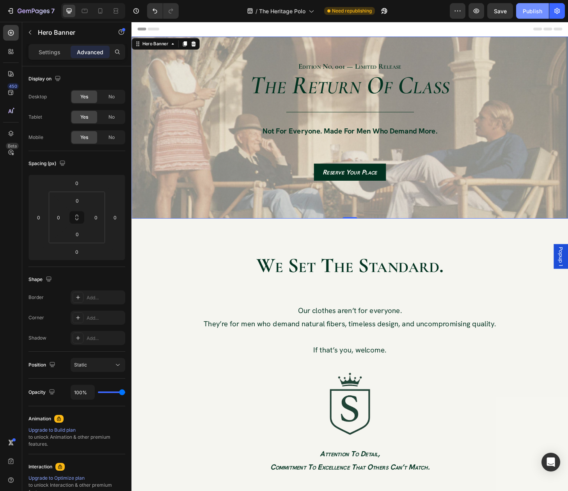
click at [537, 5] on button "Publish" at bounding box center [532, 11] width 33 height 16
